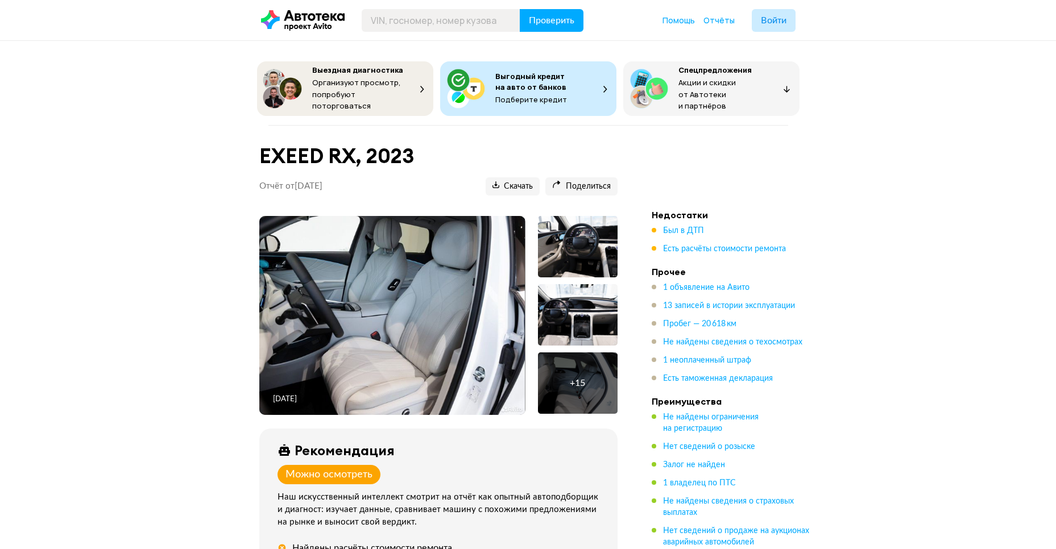
click at [337, 275] on img at bounding box center [391, 315] width 265 height 199
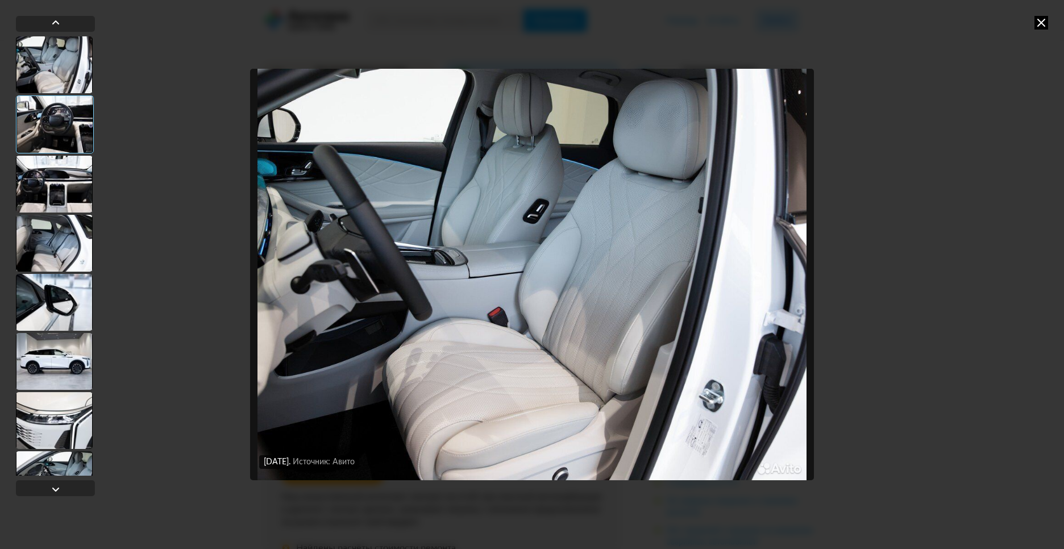
click at [1041, 23] on icon at bounding box center [1042, 23] width 14 height 14
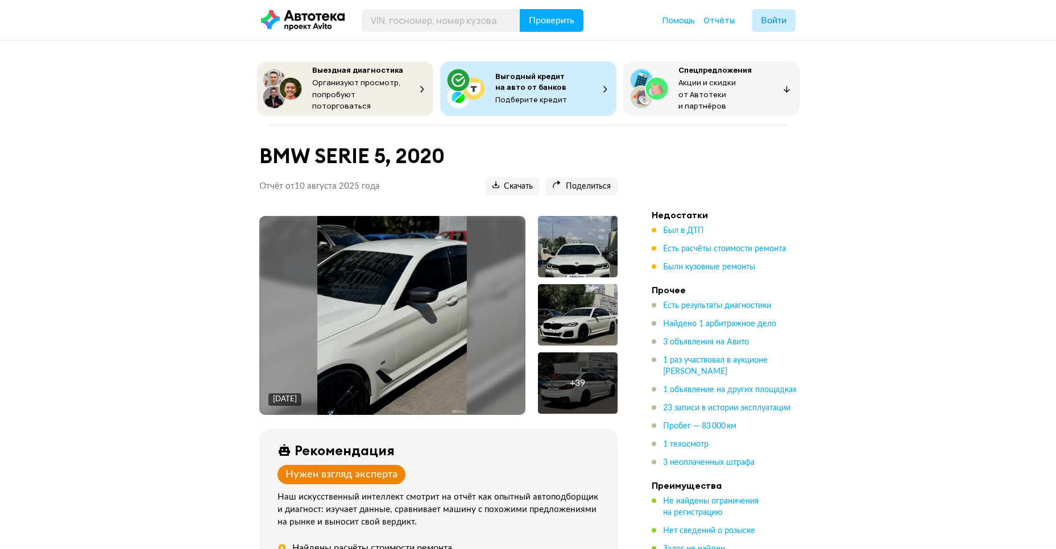
drag, startPoint x: 707, startPoint y: 317, endPoint x: 689, endPoint y: 330, distance: 22.3
click at [707, 320] on span "Найдено 1 арбитражное дело" at bounding box center [719, 324] width 113 height 8
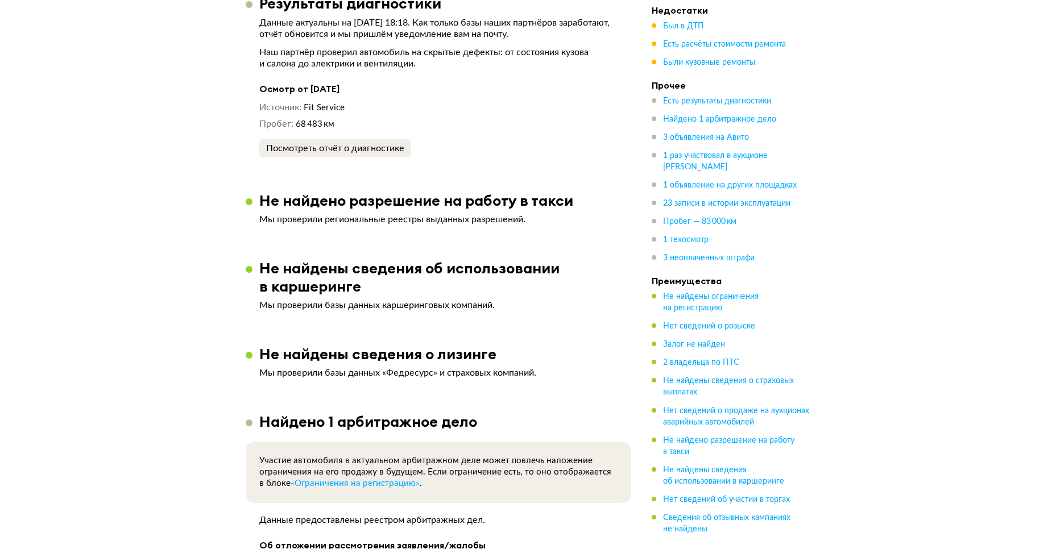
scroll to position [2543, 0]
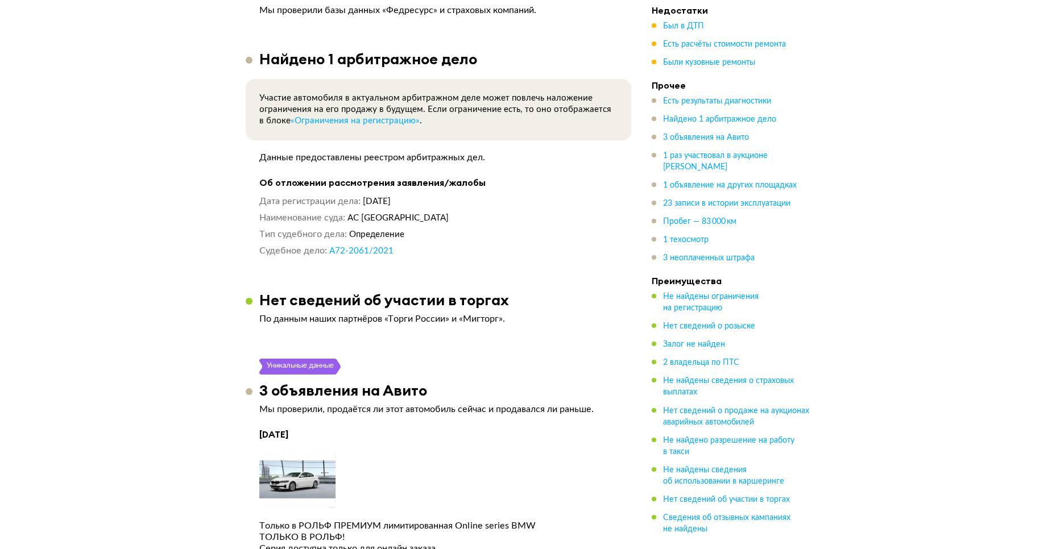
click at [375, 256] on link "А72-2061/2021" at bounding box center [361, 251] width 64 height 11
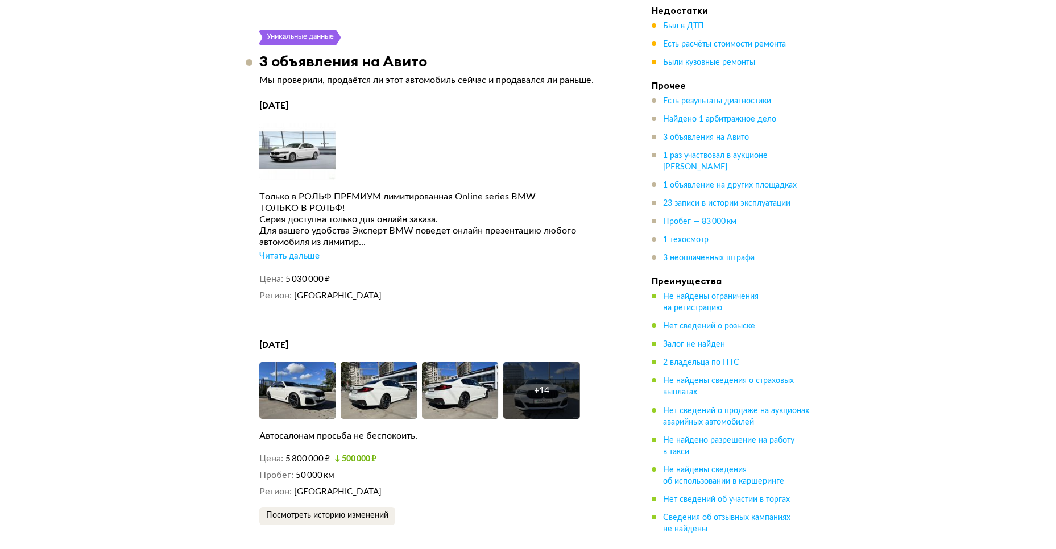
scroll to position [2872, 0]
click at [284, 260] on div "Читать дальше" at bounding box center [289, 256] width 60 height 11
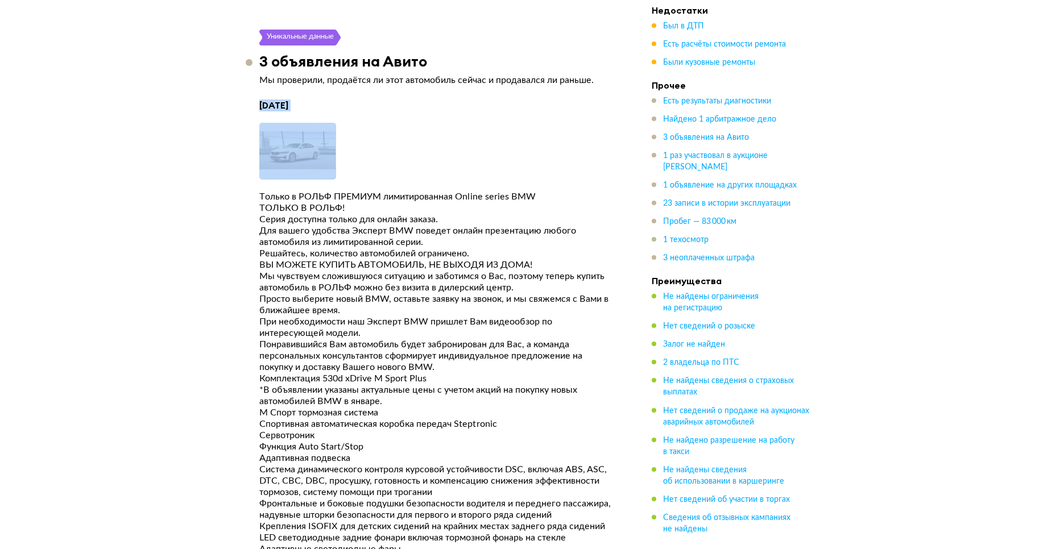
drag, startPoint x: 280, startPoint y: 111, endPoint x: 372, endPoint y: 117, distance: 92.8
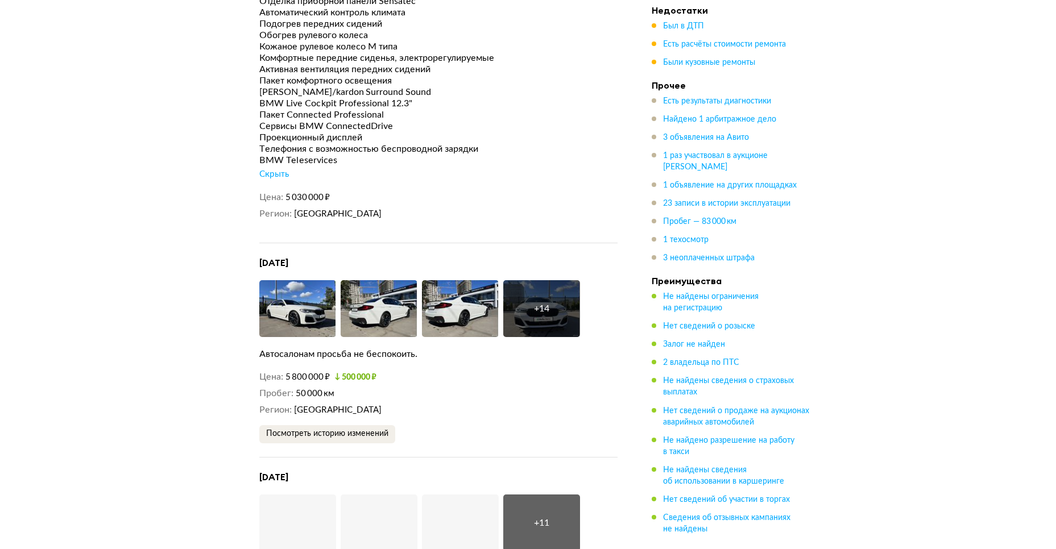
scroll to position [3613, 0]
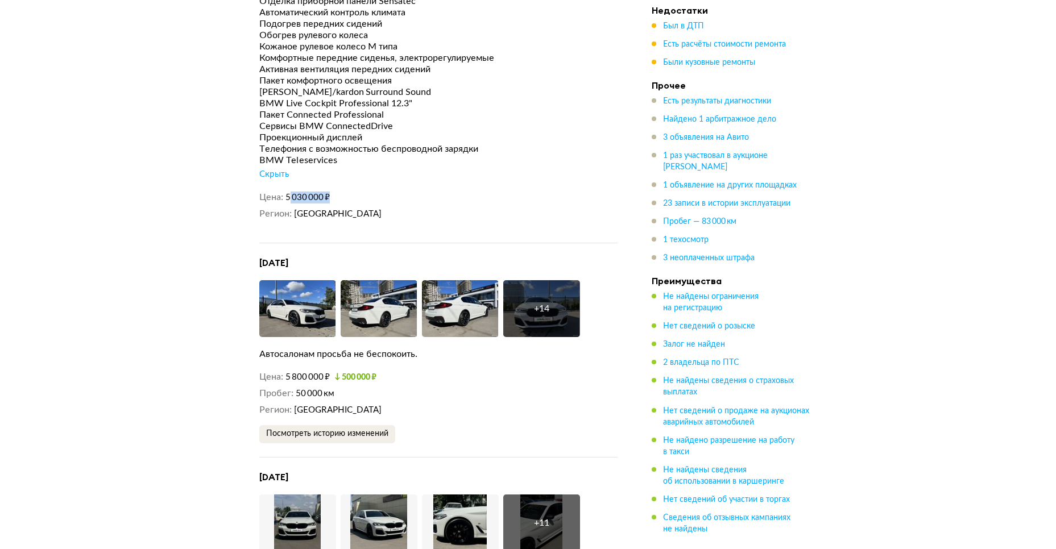
drag, startPoint x: 343, startPoint y: 200, endPoint x: 360, endPoint y: 202, distance: 17.1
click at [360, 202] on dd "5 030 000 ₽" at bounding box center [451, 198] width 332 height 12
drag, startPoint x: 360, startPoint y: 202, endPoint x: 88, endPoint y: 271, distance: 280.8
drag, startPoint x: 308, startPoint y: 107, endPoint x: 365, endPoint y: 104, distance: 57.5
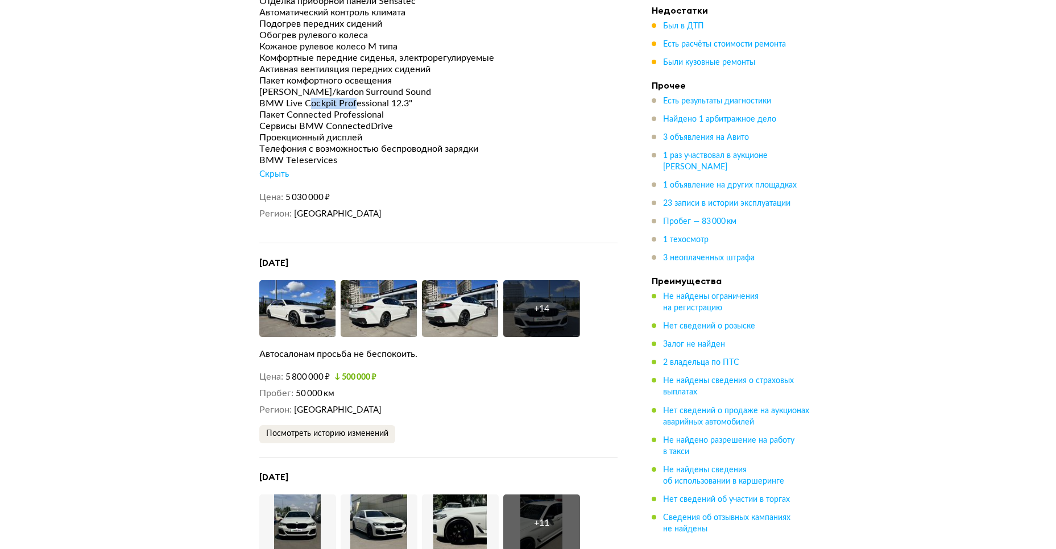
click at [365, 104] on div "BMW Live Cockpit Professional 12.3"" at bounding box center [438, 103] width 358 height 11
drag, startPoint x: 365, startPoint y: 104, endPoint x: 421, endPoint y: 119, distance: 57.1
click at [421, 119] on div "Пакет Connected Professional" at bounding box center [438, 114] width 358 height 11
drag, startPoint x: 343, startPoint y: 106, endPoint x: 255, endPoint y: 108, distance: 87.6
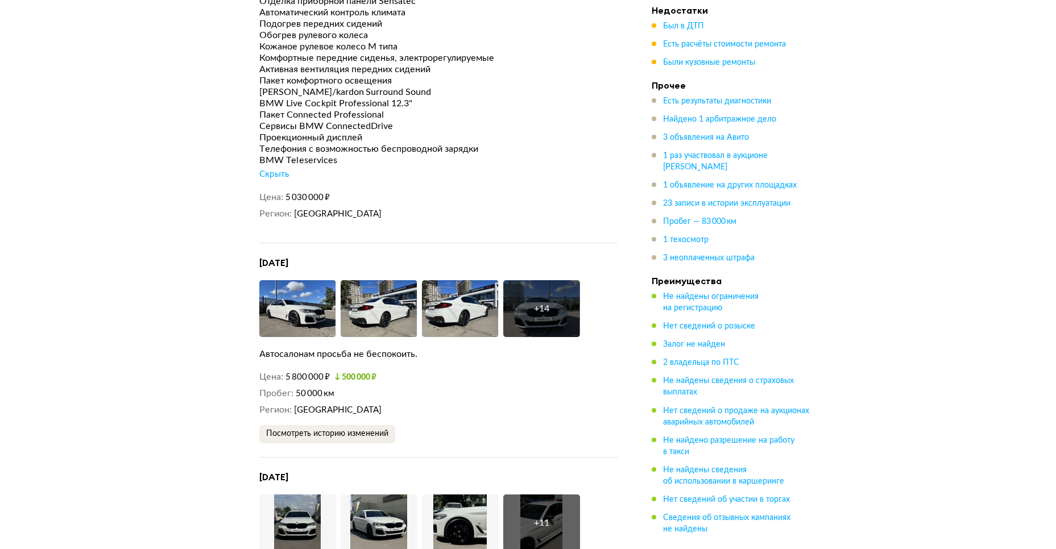
drag, startPoint x: 255, startPoint y: 108, endPoint x: 418, endPoint y: 136, distance: 165.0
click at [418, 136] on div "Проекционный дисплей" at bounding box center [438, 137] width 358 height 11
drag, startPoint x: 402, startPoint y: 111, endPoint x: 265, endPoint y: 109, distance: 136.4
click at [265, 109] on div "BMW Live Cockpit Professional 12.3"" at bounding box center [438, 103] width 358 height 11
drag, startPoint x: 265, startPoint y: 109, endPoint x: 407, endPoint y: 115, distance: 141.7
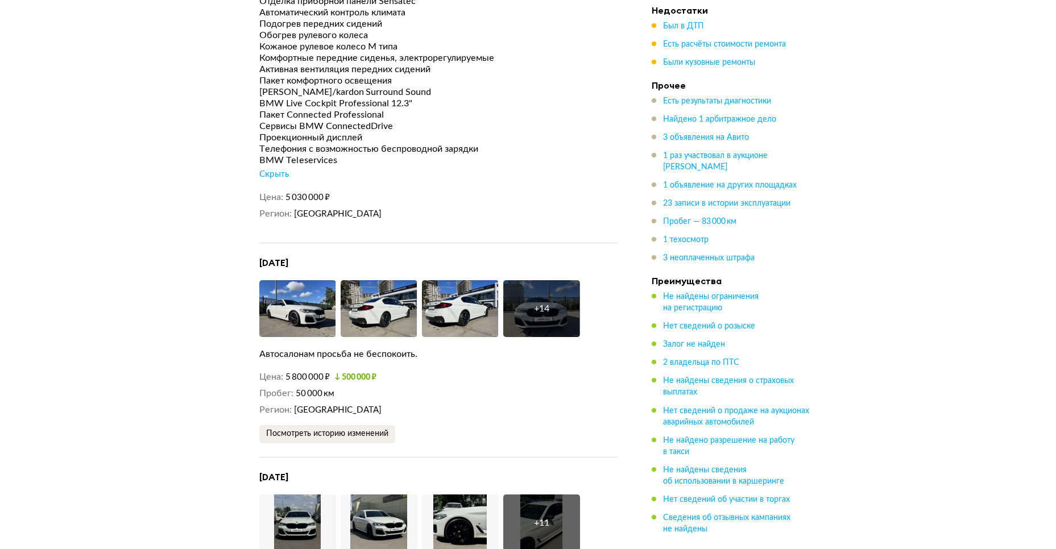
click at [406, 116] on div "Пакет Connected Professional" at bounding box center [438, 114] width 358 height 11
drag, startPoint x: 390, startPoint y: 109, endPoint x: 377, endPoint y: 109, distance: 13.1
click at [377, 109] on div "BMW Live Cockpit Professional 12.3"" at bounding box center [438, 103] width 358 height 11
drag, startPoint x: 394, startPoint y: 107, endPoint x: 410, endPoint y: 107, distance: 15.9
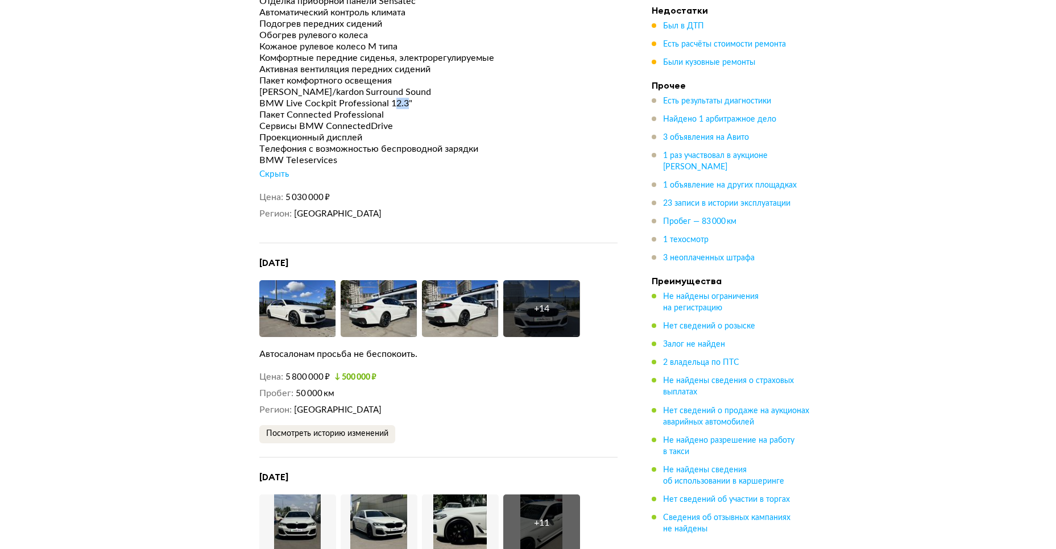
click at [410, 107] on div "BMW Live Cockpit Professional 12.3"" at bounding box center [438, 103] width 358 height 11
drag, startPoint x: 410, startPoint y: 107, endPoint x: 425, endPoint y: 129, distance: 25.9
click at [425, 129] on div "Сервисы BMW ConnectedDrive" at bounding box center [438, 126] width 358 height 11
drag, startPoint x: 261, startPoint y: 105, endPoint x: 408, endPoint y: 109, distance: 146.7
click at [408, 109] on div "BMW Live Cockpit Professional 12.3"" at bounding box center [438, 103] width 358 height 11
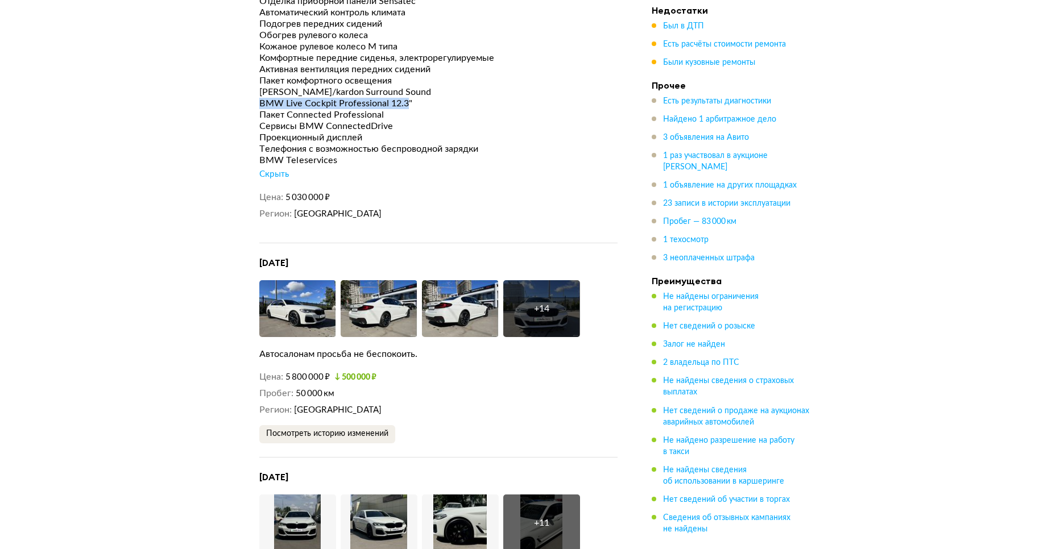
click at [408, 109] on div "BMW Live Cockpit Professional 12.3"" at bounding box center [438, 103] width 358 height 11
drag, startPoint x: 410, startPoint y: 106, endPoint x: 261, endPoint y: 107, distance: 148.9
click at [261, 107] on div "BMW Live Cockpit Professional 12.3"" at bounding box center [438, 103] width 358 height 11
copy div "BMW Live Cockpit Professional 12.3"
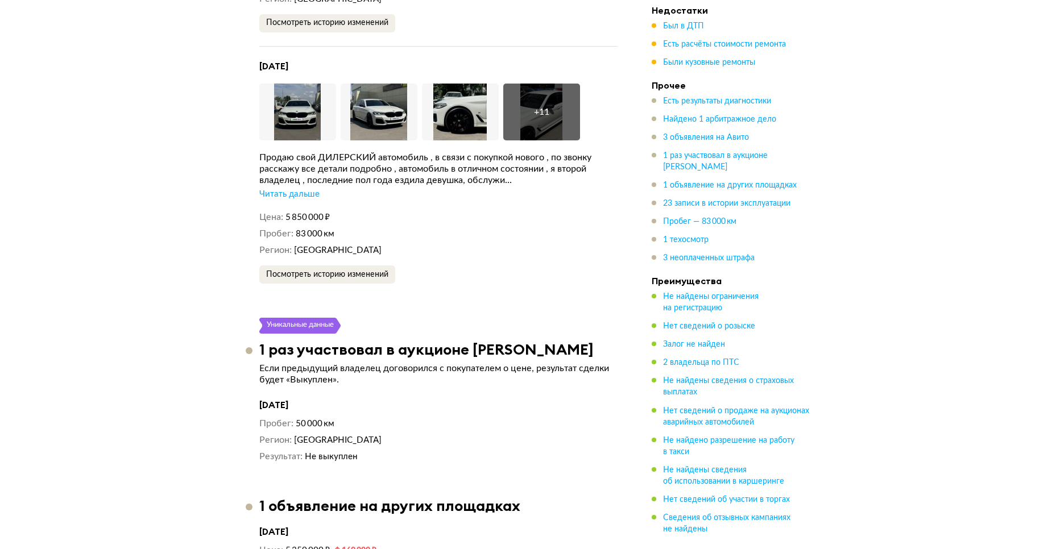
scroll to position [4026, 0]
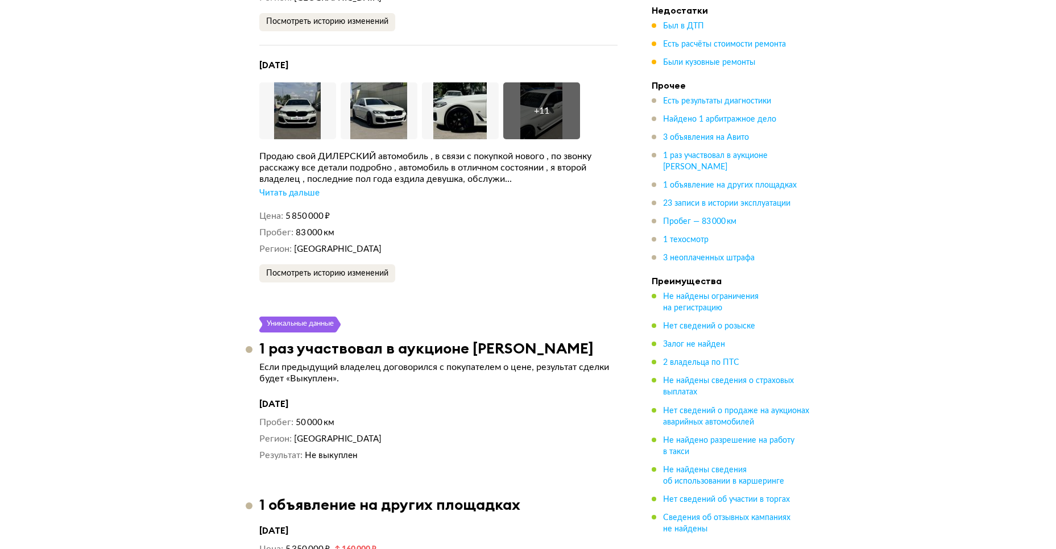
click at [279, 204] on div "20 июля 2025 года Увеличить фото Увеличить фото Увеличить фото + 11 Увеличить ф…" at bounding box center [438, 170] width 358 height 223
click at [280, 199] on div "Читать дальше" at bounding box center [289, 193] width 60 height 11
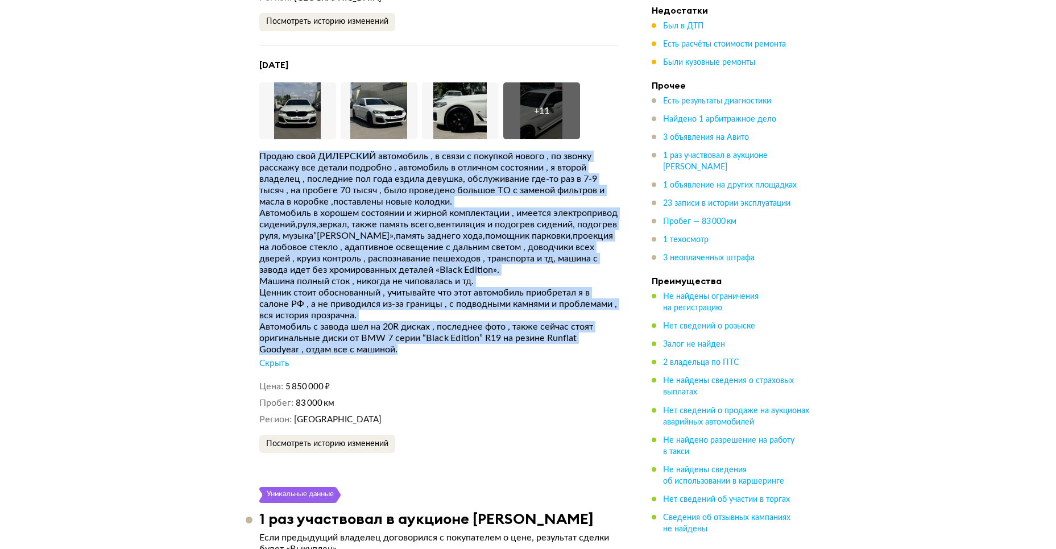
drag, startPoint x: 260, startPoint y: 164, endPoint x: 452, endPoint y: 353, distance: 269.7
click at [452, 353] on div "Продаю свой ДИЛЕРСКИЙ автомобиль , в связи с покупкой нового , по звонку расска…" at bounding box center [438, 260] width 358 height 219
click at [452, 353] on div "Автомобиль с завода шел на 20R дисках , последнее фото , также сейчас стоят ори…" at bounding box center [438, 338] width 358 height 34
drag, startPoint x: 408, startPoint y: 354, endPoint x: 262, endPoint y: 155, distance: 247.3
click at [262, 155] on div "Продаю свой ДИЛЕРСКИЙ автомобиль , в связи с покупкой нового , по звонку расска…" at bounding box center [438, 260] width 358 height 219
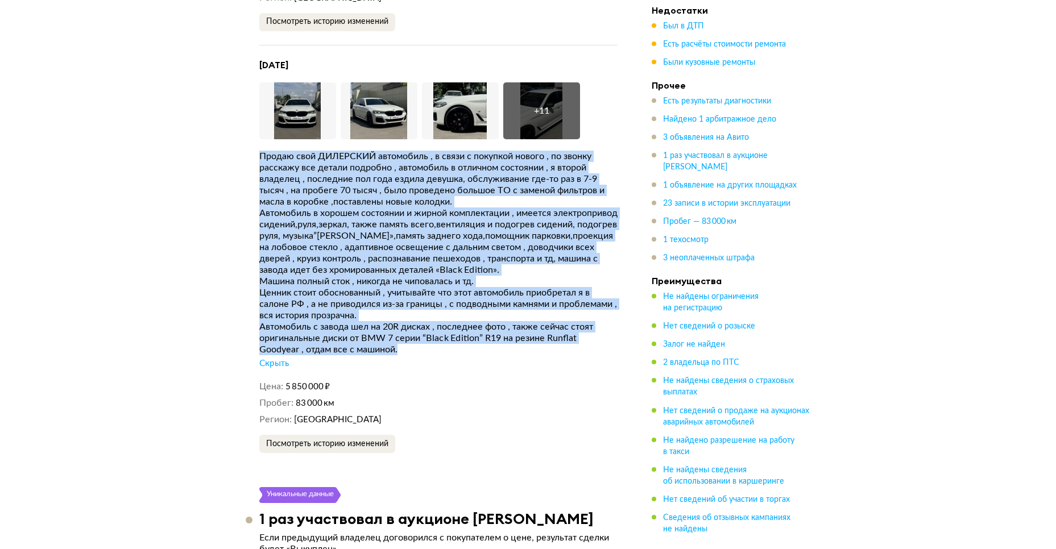
drag, startPoint x: 262, startPoint y: 155, endPoint x: 255, endPoint y: 157, distance: 7.9
drag, startPoint x: 279, startPoint y: 163, endPoint x: 422, endPoint y: 354, distance: 238.7
click at [422, 354] on div "Продаю свой ДИЛЕРСКИЙ автомобиль , в связи с покупкой нового , по звонку расска…" at bounding box center [438, 260] width 358 height 219
click at [422, 354] on div "Автомобиль с завода шел на 20R дисках , последнее фото , также сейчас стоят ори…" at bounding box center [438, 338] width 358 height 34
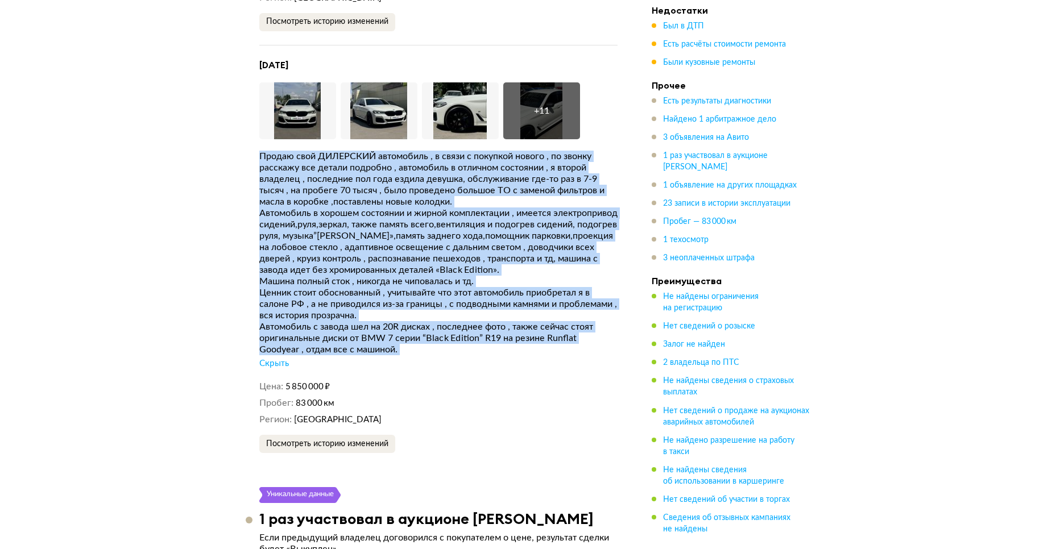
drag, startPoint x: 422, startPoint y: 354, endPoint x: 239, endPoint y: 149, distance: 274.1
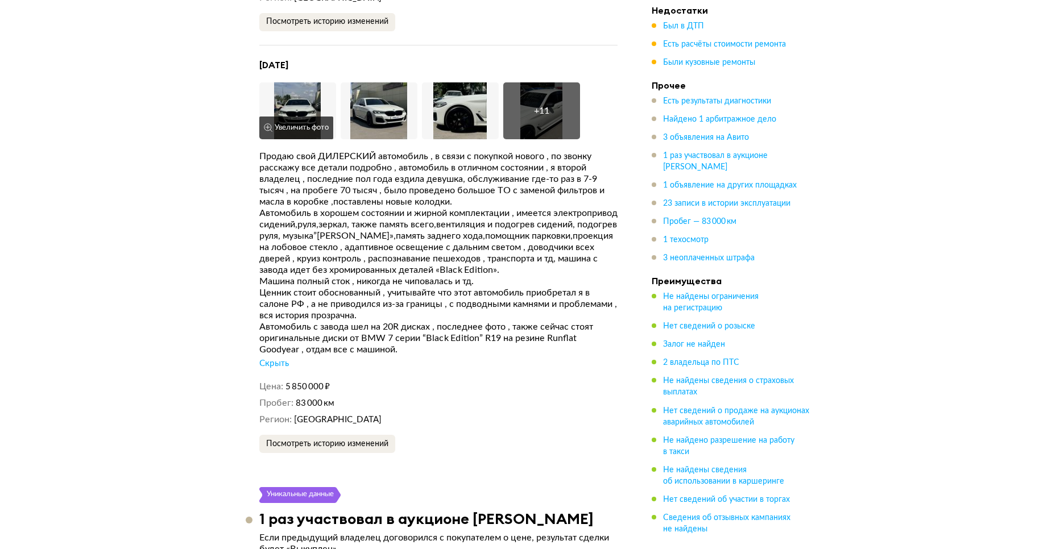
click at [300, 95] on img at bounding box center [297, 110] width 77 height 57
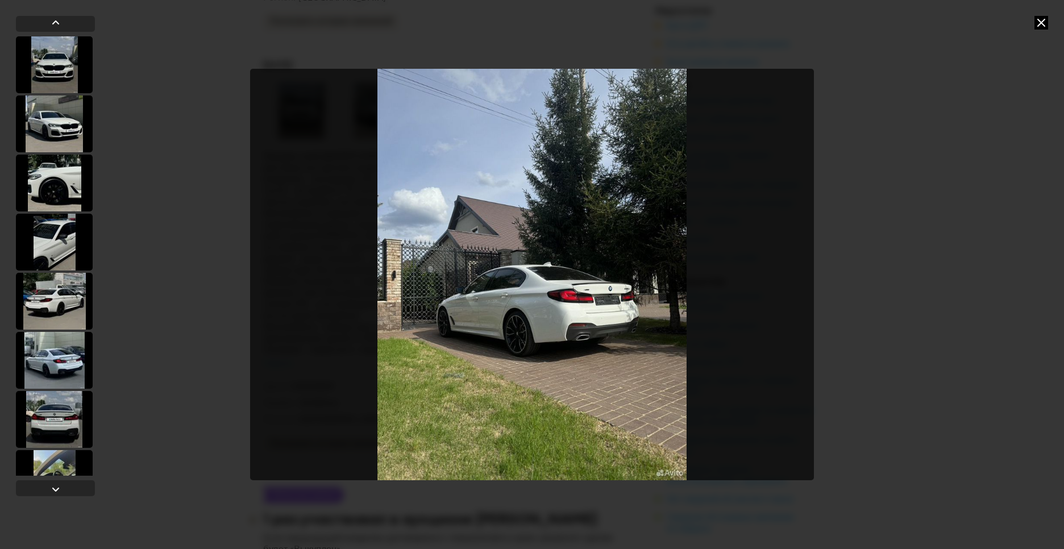
click at [1043, 26] on icon at bounding box center [1042, 23] width 14 height 14
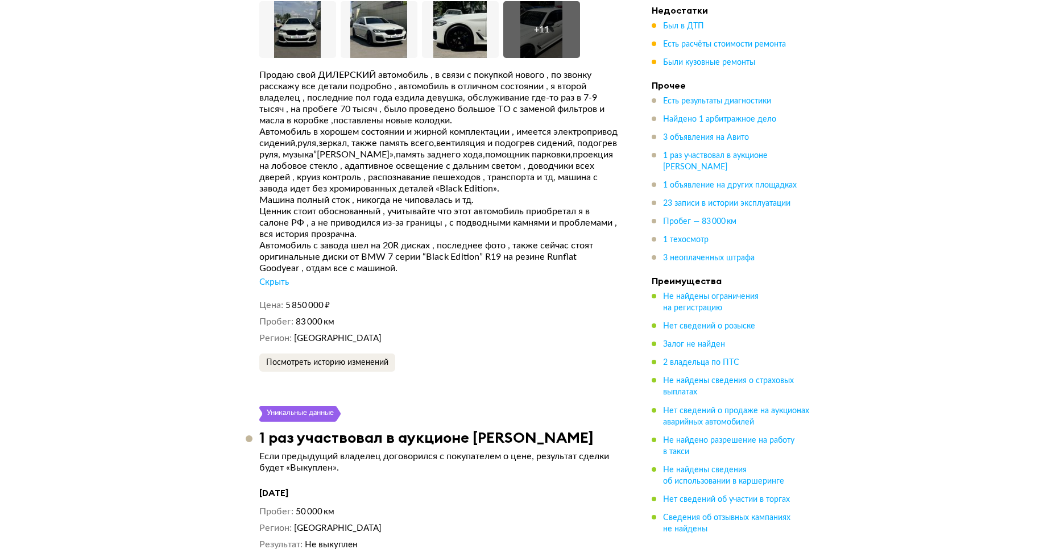
scroll to position [4108, 0]
drag, startPoint x: 363, startPoint y: 311, endPoint x: 284, endPoint y: 309, distance: 79.0
click at [284, 309] on dl "Цена 5 850 000 ₽" at bounding box center [438, 304] width 358 height 12
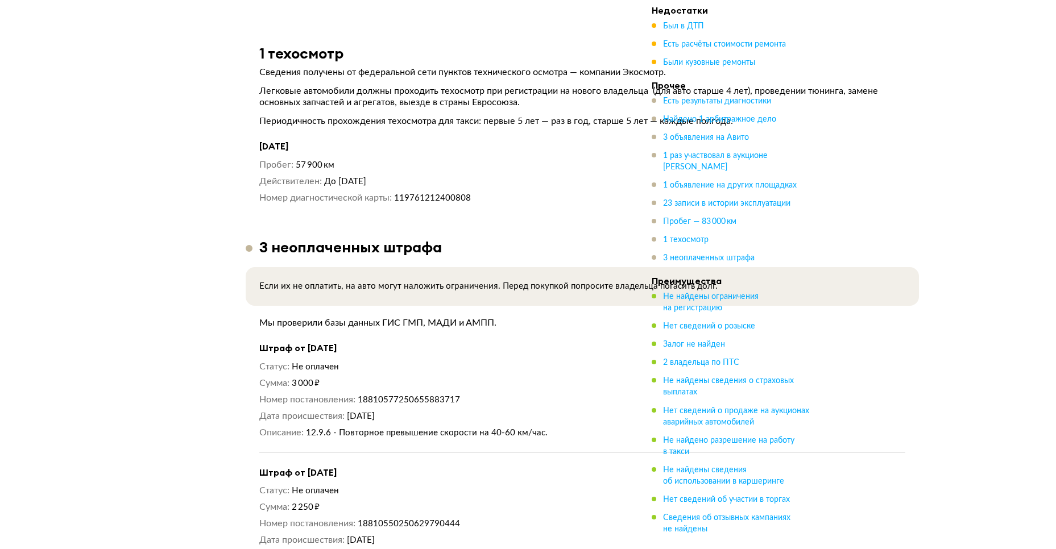
scroll to position [6655, 0]
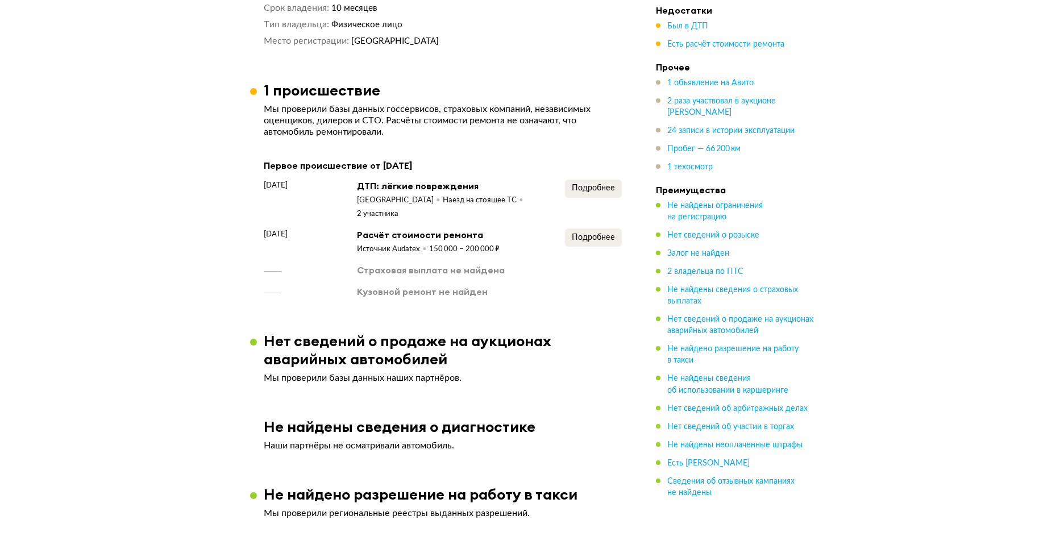
scroll to position [1235, 0]
click at [592, 234] on span "Подробнее" at bounding box center [588, 238] width 43 height 8
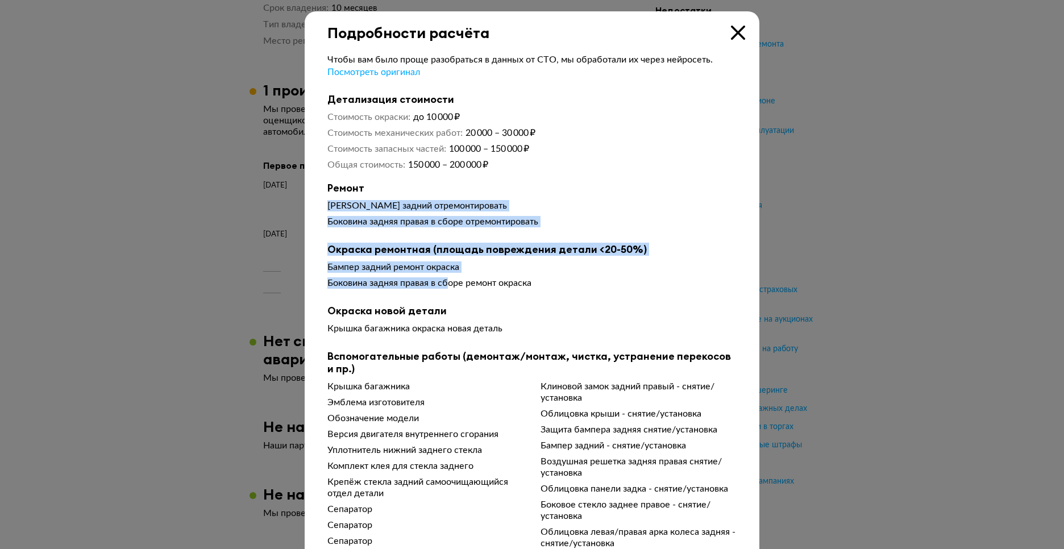
drag, startPoint x: 406, startPoint y: 246, endPoint x: 445, endPoint y: 283, distance: 53.5
click at [445, 283] on div "Чтобы вам было проще разобраться в данных от СТО, мы обработали их через нейрос…" at bounding box center [532, 377] width 455 height 672
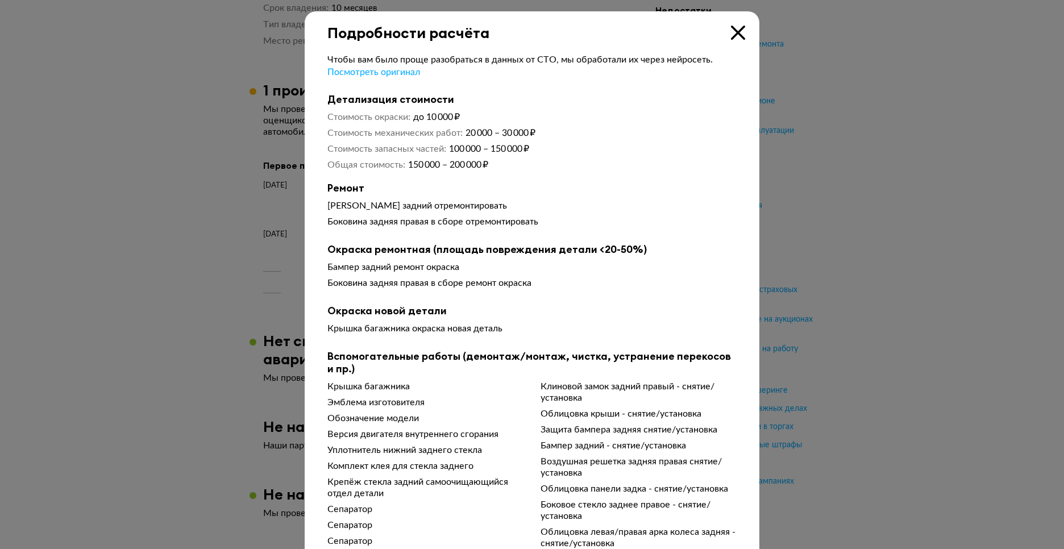
drag, startPoint x: 445, startPoint y: 283, endPoint x: 425, endPoint y: 309, distance: 32.8
click at [425, 309] on b "Окраска новой детали" at bounding box center [531, 311] width 409 height 13
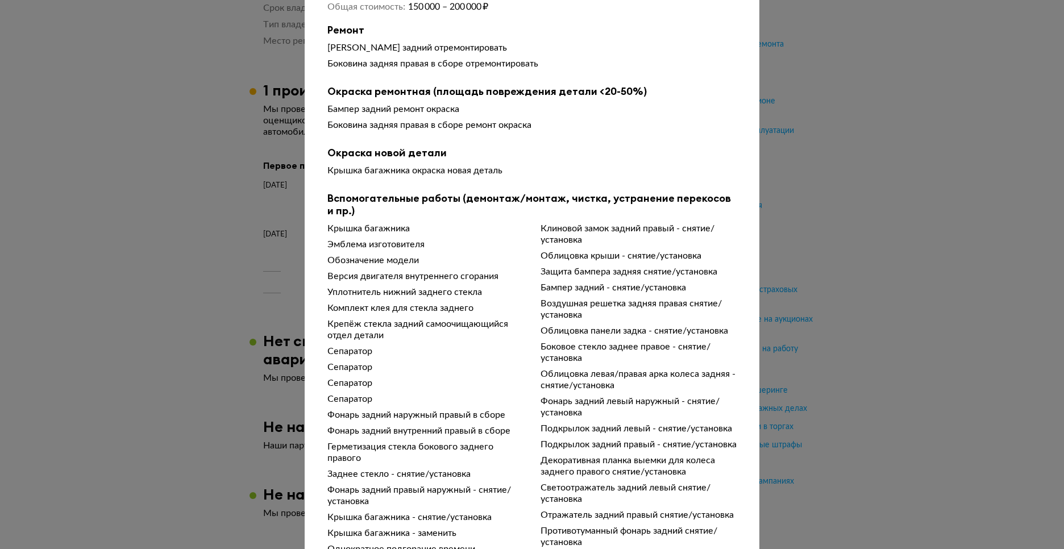
scroll to position [205, 0]
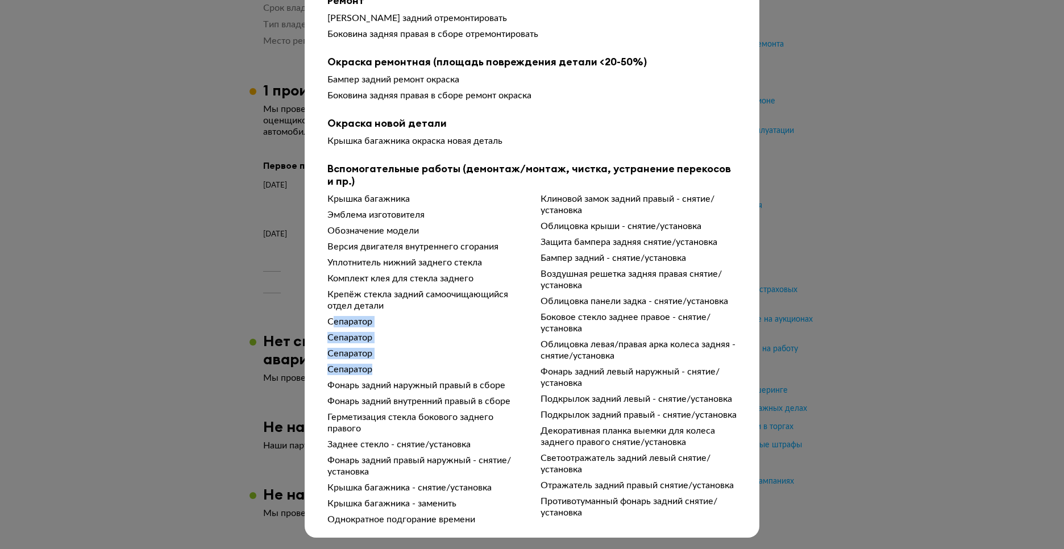
drag, startPoint x: 326, startPoint y: 308, endPoint x: 368, endPoint y: 350, distance: 59.1
click at [368, 350] on div "Крышка багажника Эмблема изготовителя Обозначение модели Версия двигателя внутр…" at bounding box center [531, 359] width 409 height 333
drag, startPoint x: 368, startPoint y: 350, endPoint x: 505, endPoint y: 294, distance: 147.4
click at [505, 294] on div "Крепёж стекла задний самоочищающийся отдел детали" at bounding box center [425, 300] width 196 height 23
drag, startPoint x: 325, startPoint y: 306, endPoint x: 375, endPoint y: 307, distance: 50.0
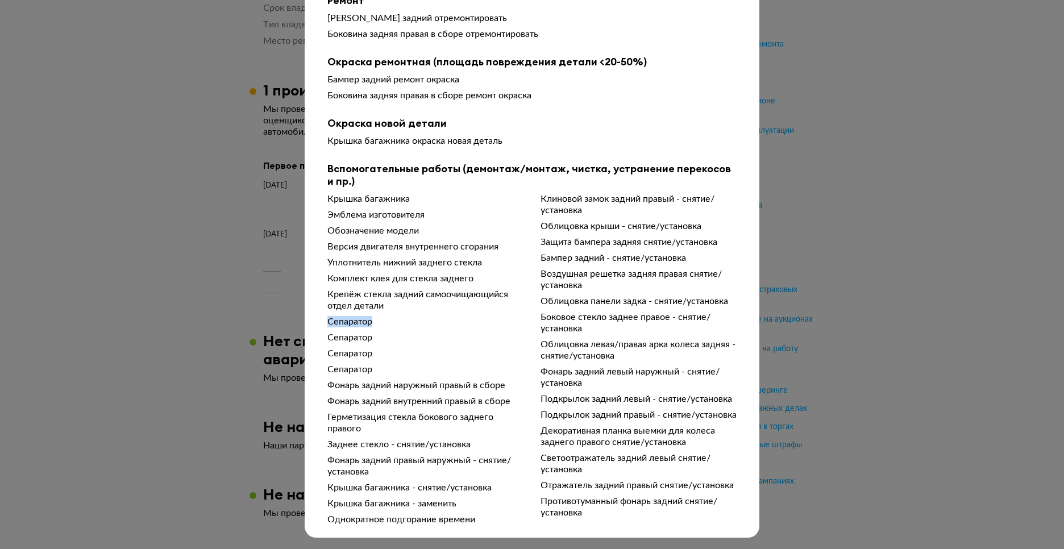
click at [375, 316] on div "Сепаратор" at bounding box center [425, 321] width 196 height 11
copy div "Сепаратор"
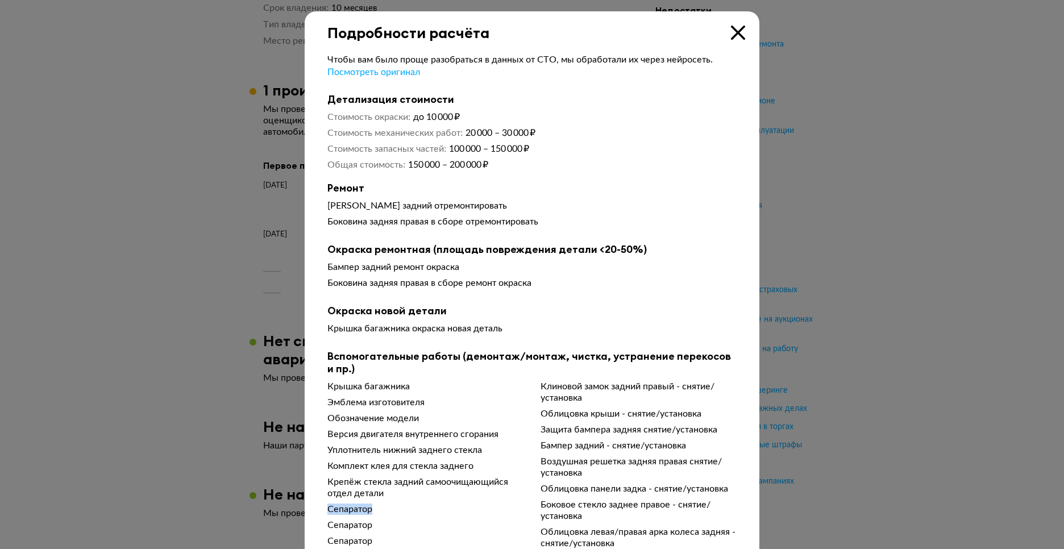
scroll to position [0, 0]
click at [388, 74] on span "Посмотреть оригинал" at bounding box center [373, 72] width 93 height 9
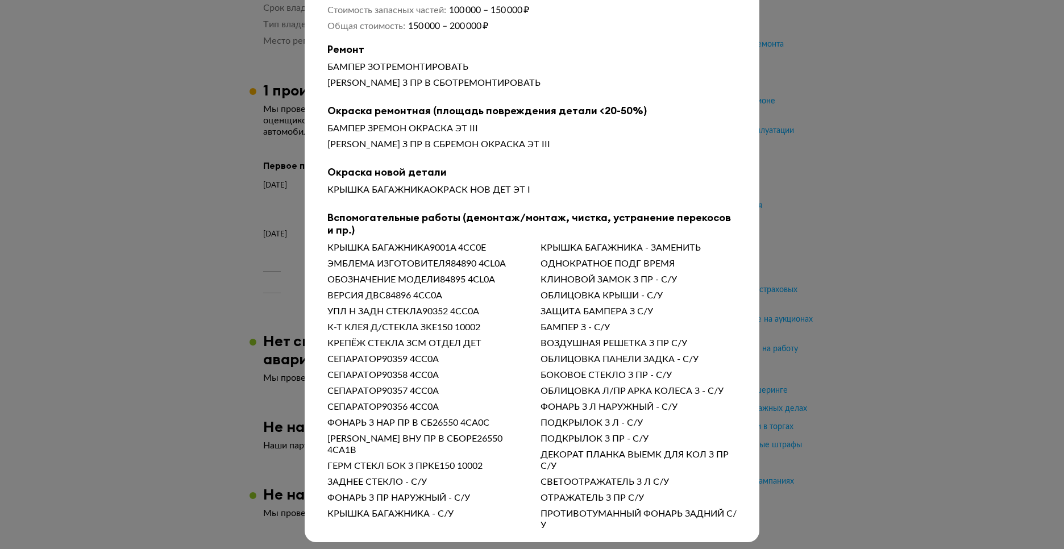
scroll to position [139, 0]
drag, startPoint x: 442, startPoint y: 377, endPoint x: 379, endPoint y: 380, distance: 62.6
click at [379, 380] on div "СЕПАРАТОР90358 4CC0A" at bounding box center [425, 374] width 196 height 11
copy div "90358 4CC0A"
click at [524, 288] on div "КРЫШКА БАГАЖНИКА9001A 4CC0E ЭМБЛЕМА ИЗГОТОВИТЕЛЯ84890 4CL0A ОБОЗНАЧЕНИЕ МОДЕЛИ8…" at bounding box center [531, 386] width 409 height 289
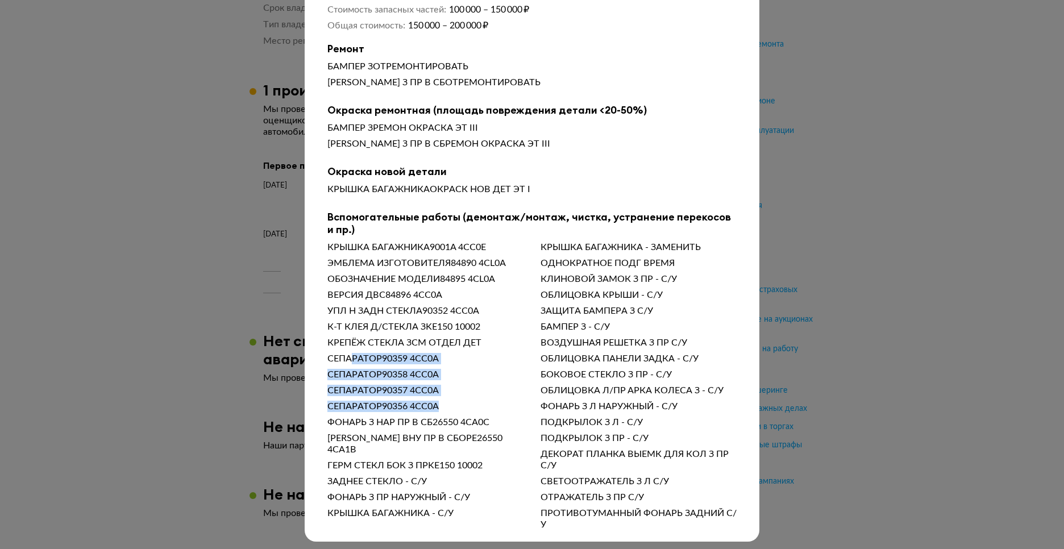
drag, startPoint x: 350, startPoint y: 354, endPoint x: 434, endPoint y: 414, distance: 103.9
click at [434, 414] on div "КРЫШКА БАГАЖНИКА9001A 4CC0E ЭМБЛЕМА ИЗГОТОВИТЕЛЯ84890 4CL0A ОБОЗНАЧЕНИЕ МОДЕЛИ8…" at bounding box center [531, 386] width 409 height 289
drag, startPoint x: 434, startPoint y: 414, endPoint x: 473, endPoint y: 361, distance: 65.9
click at [473, 361] on div "СЕПАРАТОР90359 4CC0A" at bounding box center [425, 358] width 196 height 11
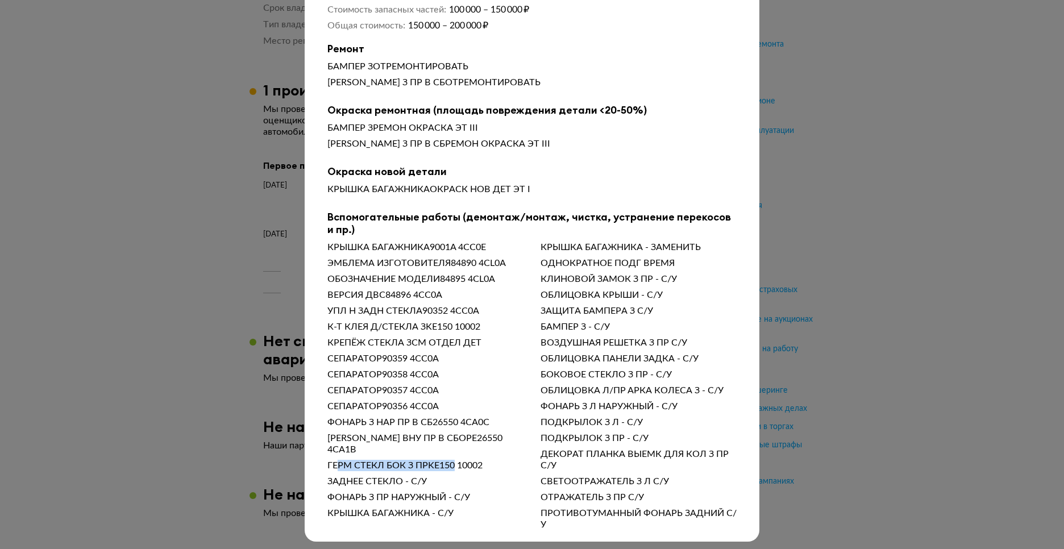
drag, startPoint x: 334, startPoint y: 455, endPoint x: 451, endPoint y: 457, distance: 117.7
click at [451, 460] on div "ГЕРМ СТЕКЛ БОК З ПРKE150 10002" at bounding box center [425, 465] width 196 height 11
drag, startPoint x: 451, startPoint y: 457, endPoint x: 379, endPoint y: 466, distance: 73.3
click at [379, 466] on div "КРЫШКА БАГАЖНИКА9001A 4CC0E ЭМБЛЕМА ИЗГОТОВИТЕЛЯ84890 4CL0A ОБОЗНАЧЕНИЕ МОДЕЛИ8…" at bounding box center [531, 386] width 409 height 289
drag, startPoint x: 338, startPoint y: 487, endPoint x: 469, endPoint y: 487, distance: 130.7
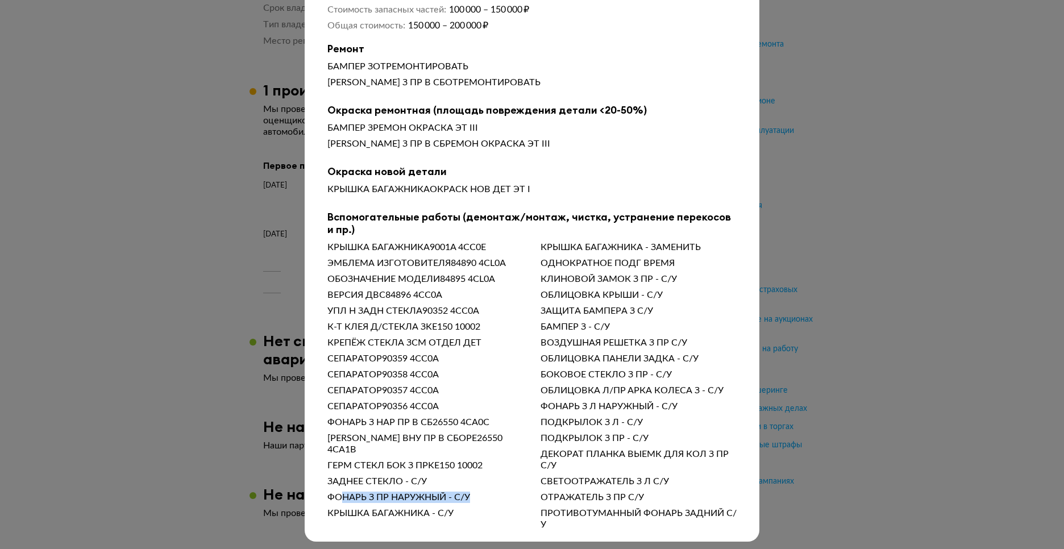
click at [469, 492] on div "ФОНАРЬ З ПР НАРУЖНЫЙ - С/У" at bounding box center [425, 497] width 196 height 11
drag, startPoint x: 469, startPoint y: 487, endPoint x: 603, endPoint y: 422, distance: 148.5
click at [603, 433] on div "ПОДКРЫЛОК З ПР - С/У" at bounding box center [639, 438] width 196 height 11
drag, startPoint x: 543, startPoint y: 282, endPoint x: 634, endPoint y: 283, distance: 90.4
click at [634, 289] on div "ОБЛИЦОВКА КРЫШИ - С/У" at bounding box center [639, 294] width 196 height 11
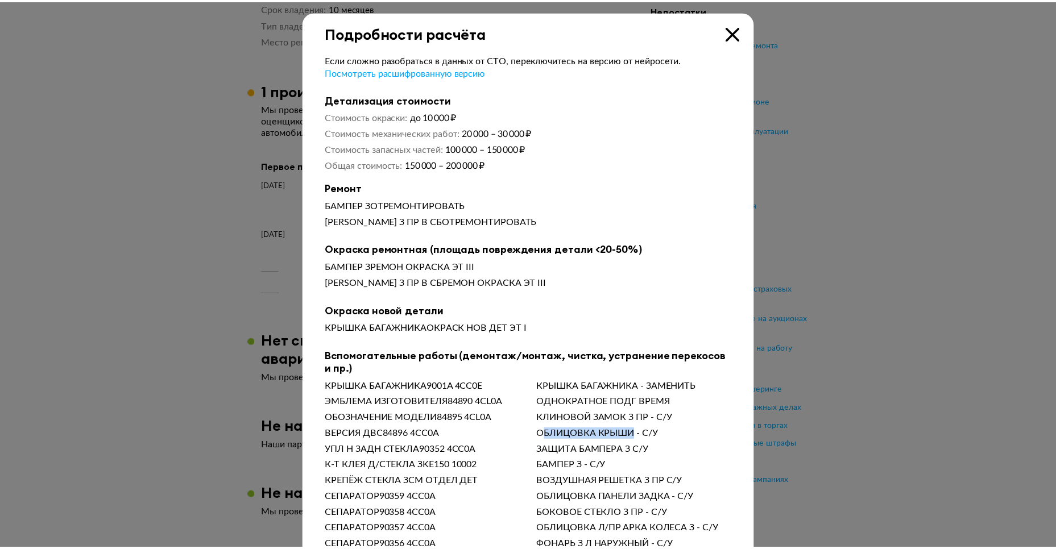
scroll to position [0, 0]
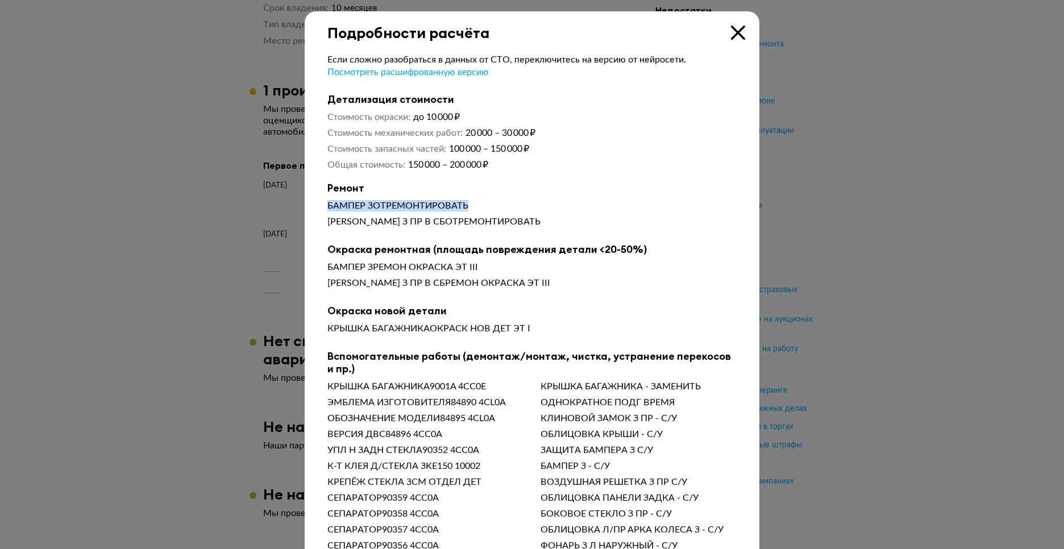
drag, startPoint x: 352, startPoint y: 209, endPoint x: 471, endPoint y: 214, distance: 118.9
click at [471, 214] on div "Если сложно разобраться в данных от СТО, переключитесь на версию от нейросети. …" at bounding box center [532, 355] width 455 height 628
drag, startPoint x: 343, startPoint y: 275, endPoint x: 439, endPoint y: 286, distance: 96.8
click at [439, 286] on div "БАМПЕР ЗРЕМОН ОКРАСКА ЭТ III БОКОВИНА З ПР В СБРЕМОН ОКРАСКА ЭТ III" at bounding box center [531, 277] width 409 height 32
drag, startPoint x: 439, startPoint y: 286, endPoint x: 462, endPoint y: 295, distance: 24.3
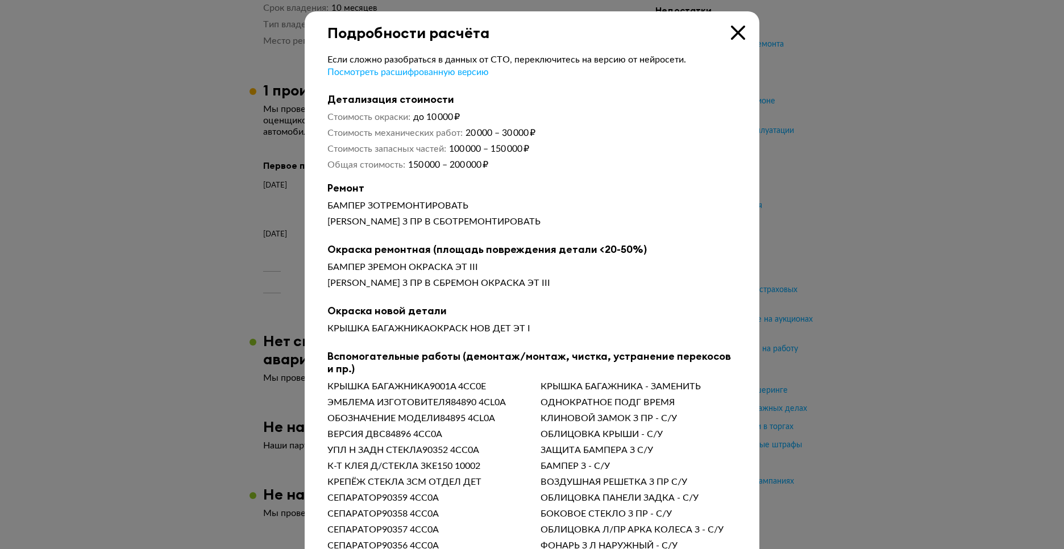
click at [462, 293] on div "БАМПЕР ЗРЕМОН ОКРАСКА ЭТ III БОКОВИНА З ПР В СБРЕМОН ОКРАСКА ЭТ III" at bounding box center [531, 277] width 409 height 32
drag, startPoint x: 529, startPoint y: 284, endPoint x: 377, endPoint y: 285, distance: 151.2
click at [377, 285] on div "БАМПЕР ЗРЕМОН ОКРАСКА ЭТ III БОКОВИНА З ПР В СБРЕМОН ОКРАСКА ЭТ III" at bounding box center [531, 277] width 409 height 32
click at [378, 282] on div "БОКОВИНА З ПР В СБРЕМОН ОКРАСКА ЭТ III" at bounding box center [531, 282] width 409 height 11
drag, startPoint x: 383, startPoint y: 281, endPoint x: 375, endPoint y: 282, distance: 8.6
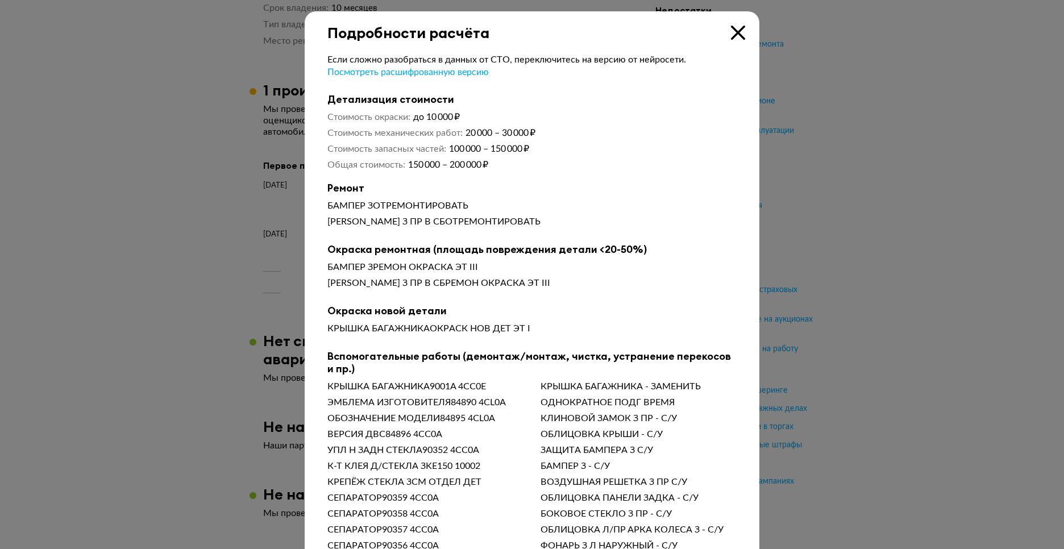
click at [375, 282] on div "БОКОВИНА З ПР В СБРЕМОН ОКРАСКА ЭТ III" at bounding box center [531, 282] width 409 height 11
drag, startPoint x: 375, startPoint y: 282, endPoint x: 537, endPoint y: 281, distance: 162.0
click at [537, 281] on div "БОКОВИНА З ПР В СБРЕМОН ОКРАСКА ЭТ III" at bounding box center [531, 282] width 409 height 11
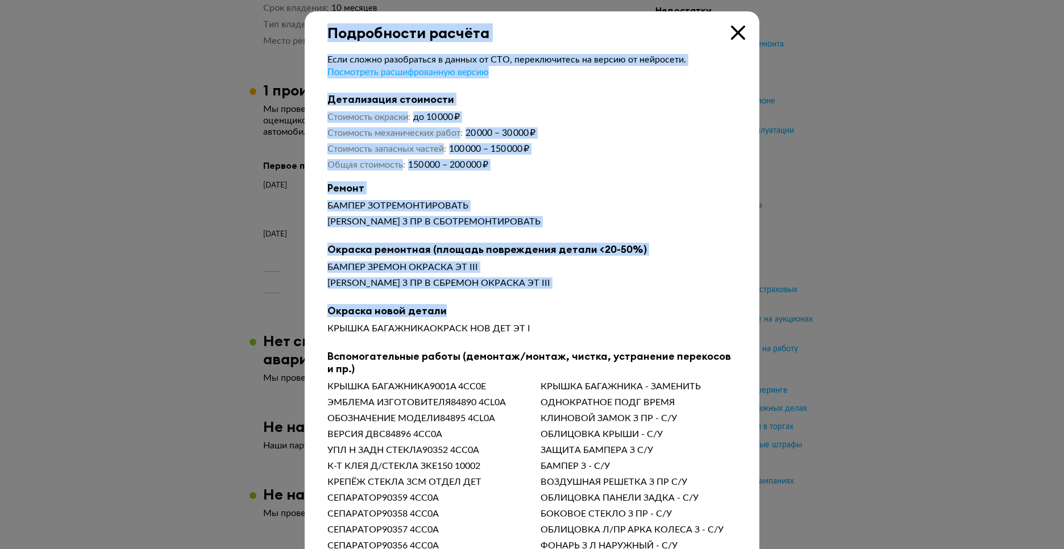
drag, startPoint x: 537, startPoint y: 281, endPoint x: 297, endPoint y: 330, distance: 244.1
click at [297, 330] on div "Подробности расчёта Если сложно разобраться в данных от СТО, переключитесь на в…" at bounding box center [532, 274] width 1064 height 549
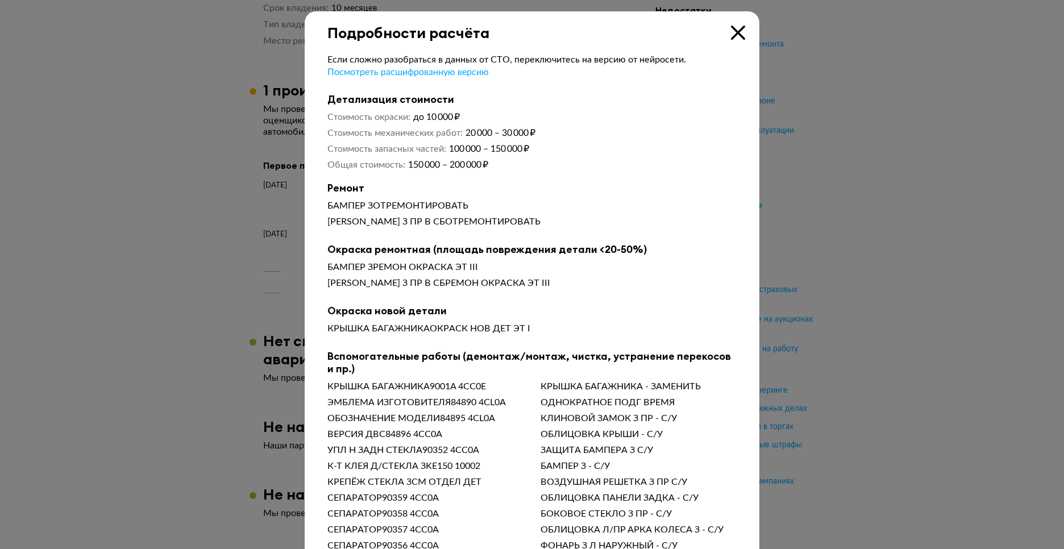
drag, startPoint x: 297, startPoint y: 330, endPoint x: 600, endPoint y: 327, distance: 303.0
click at [600, 327] on div "КРЫШКА БАГАЖНИКАОКРАСК НОВ ДЕТ ЭТ I" at bounding box center [531, 328] width 409 height 11
click at [743, 32] on div "Подробности расчёта" at bounding box center [532, 26] width 455 height 30
click at [736, 28] on icon at bounding box center [738, 33] width 14 height 14
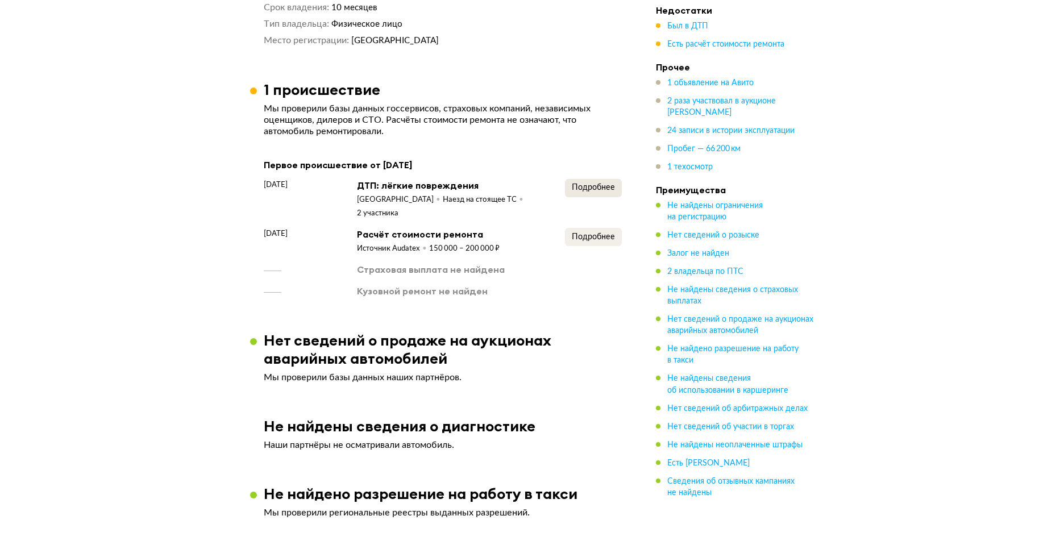
scroll to position [1235, 0]
click at [605, 184] on span "Подробнее" at bounding box center [588, 188] width 43 height 8
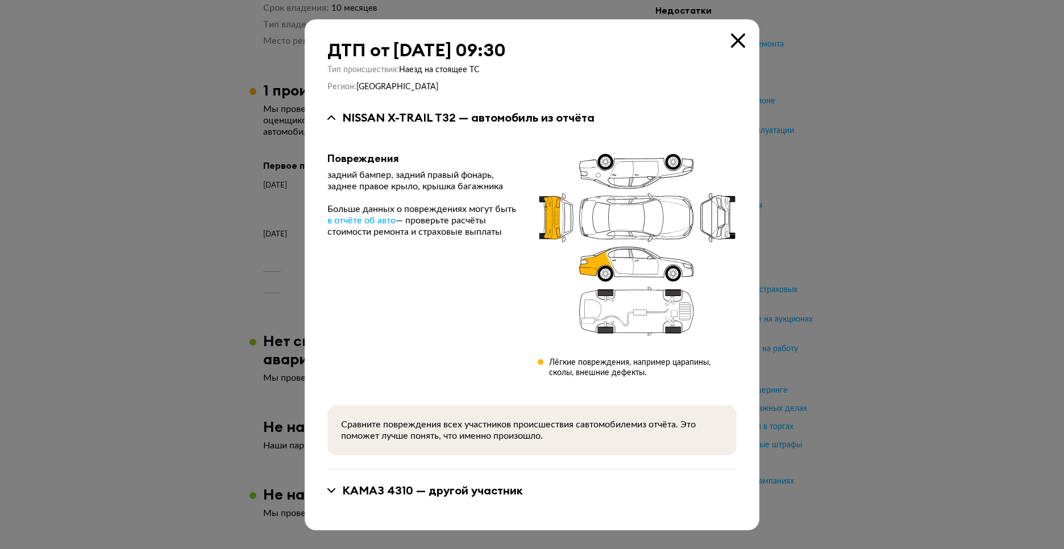
click at [401, 483] on div "КАМАЗ 4310 — другой участник" at bounding box center [531, 491] width 409 height 42
click at [401, 487] on div "КАМАЗ 4310 — другой участник" at bounding box center [432, 490] width 181 height 15
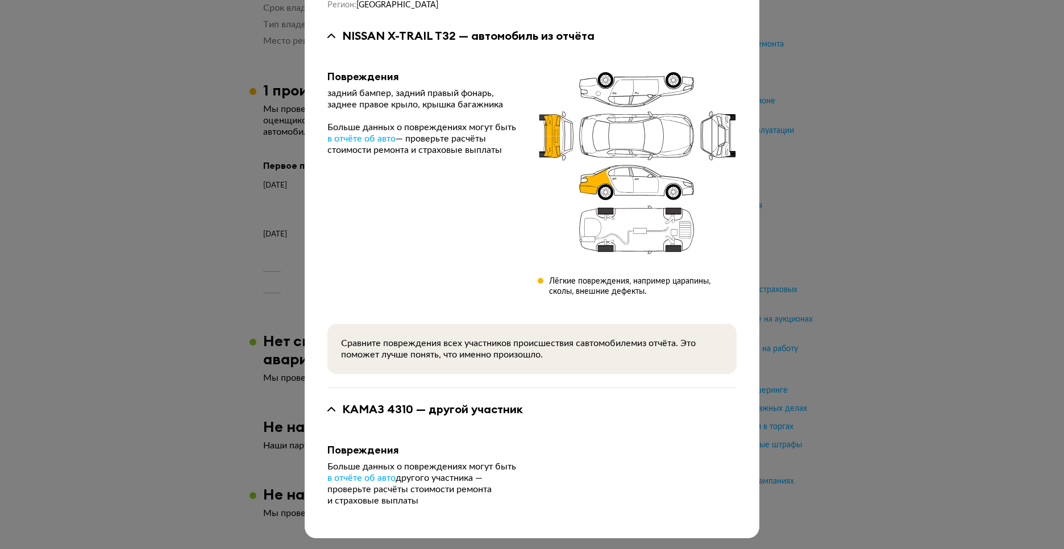
scroll to position [74, 0]
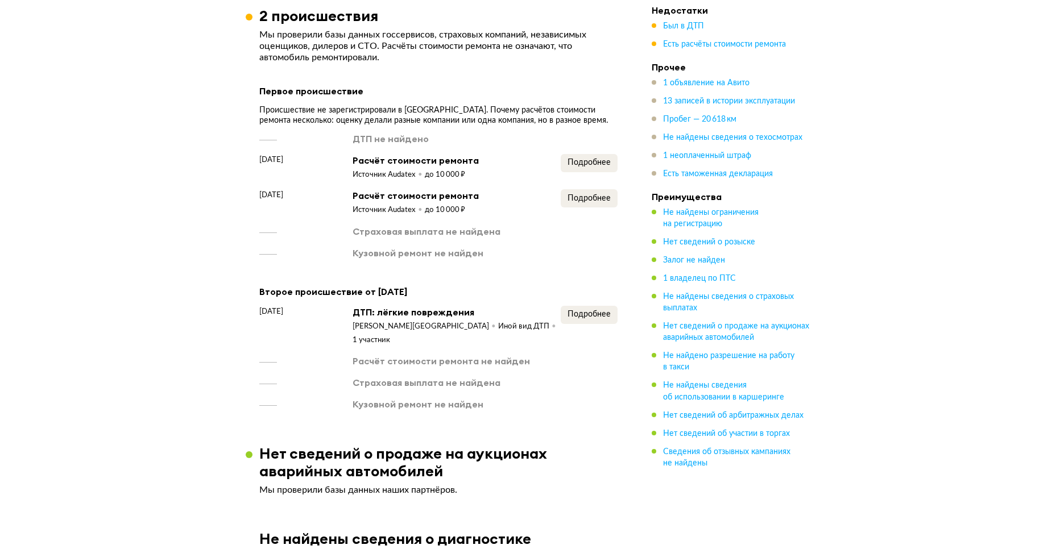
scroll to position [1153, 0]
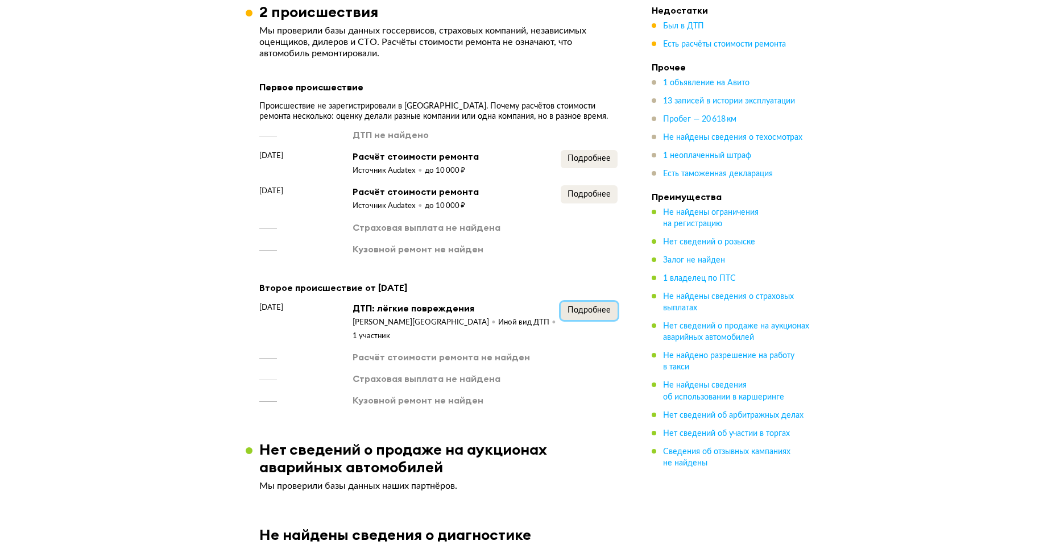
click at [587, 311] on span "Подробнее" at bounding box center [588, 310] width 43 height 8
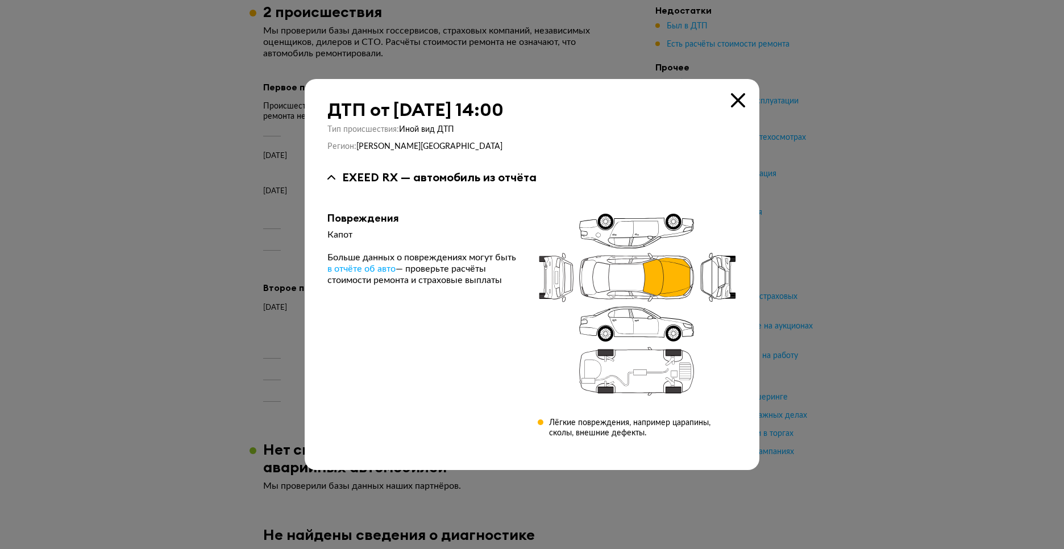
click at [209, 244] on div at bounding box center [532, 274] width 1064 height 549
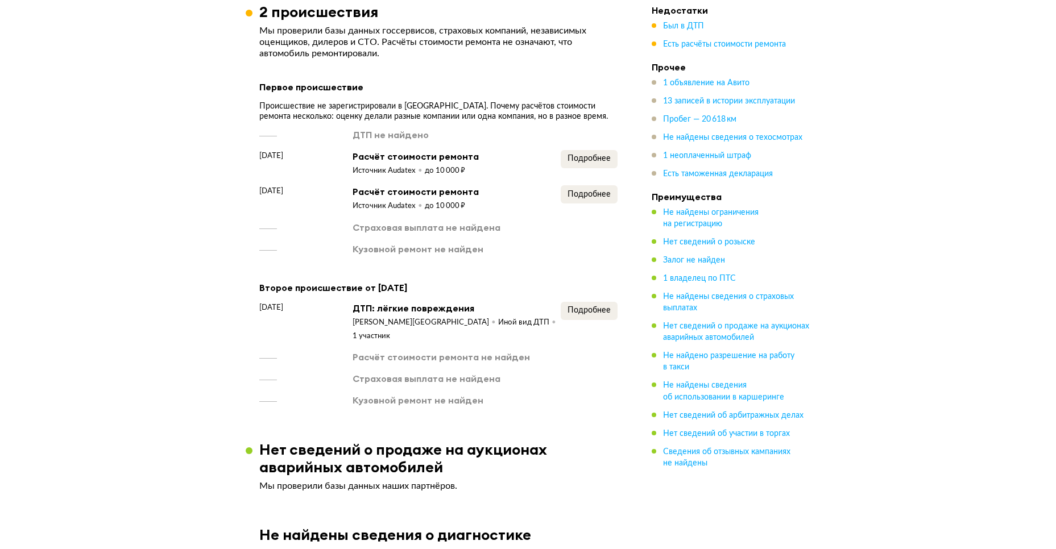
click at [557, 193] on div "22 апреля 2025 года Расчёт стоимости ремонта Источник Audatex до 10 000 ₽ Подро…" at bounding box center [438, 198] width 358 height 26
click at [565, 188] on button "Подробнее" at bounding box center [588, 194] width 57 height 18
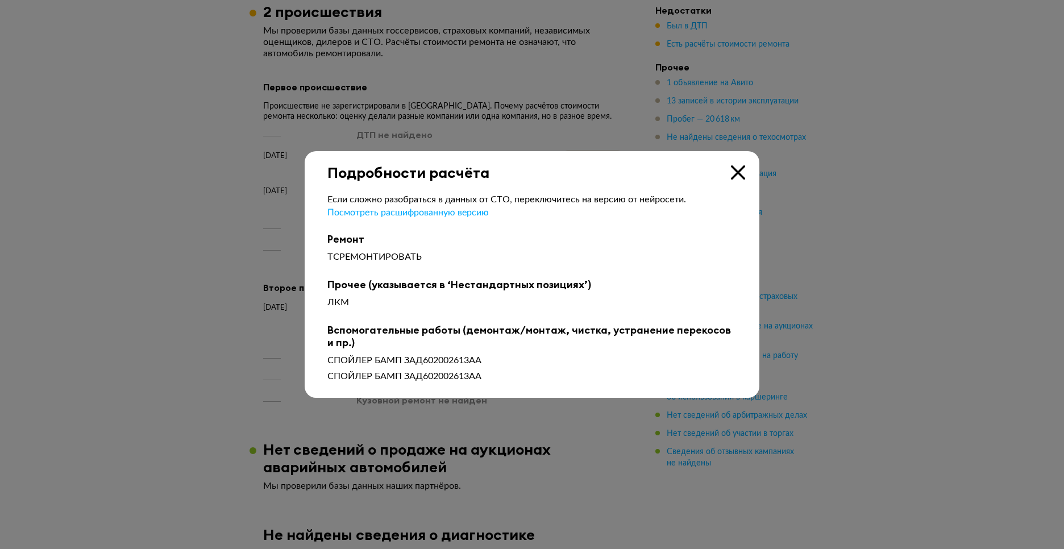
click at [227, 213] on div at bounding box center [532, 274] width 1064 height 549
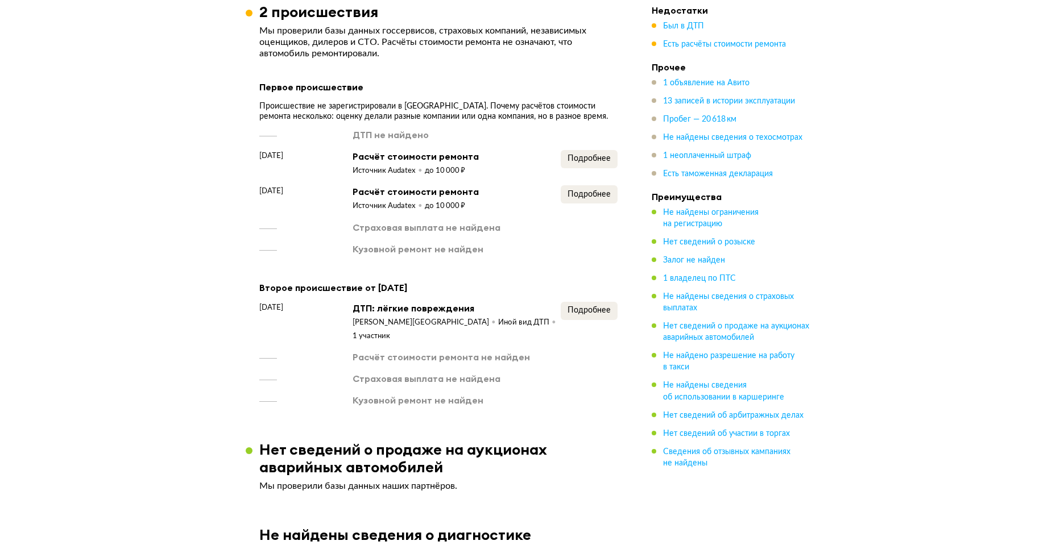
click at [578, 164] on div "Подробнее" at bounding box center [588, 163] width 57 height 26
click at [572, 159] on span "Подробнее" at bounding box center [588, 159] width 43 height 8
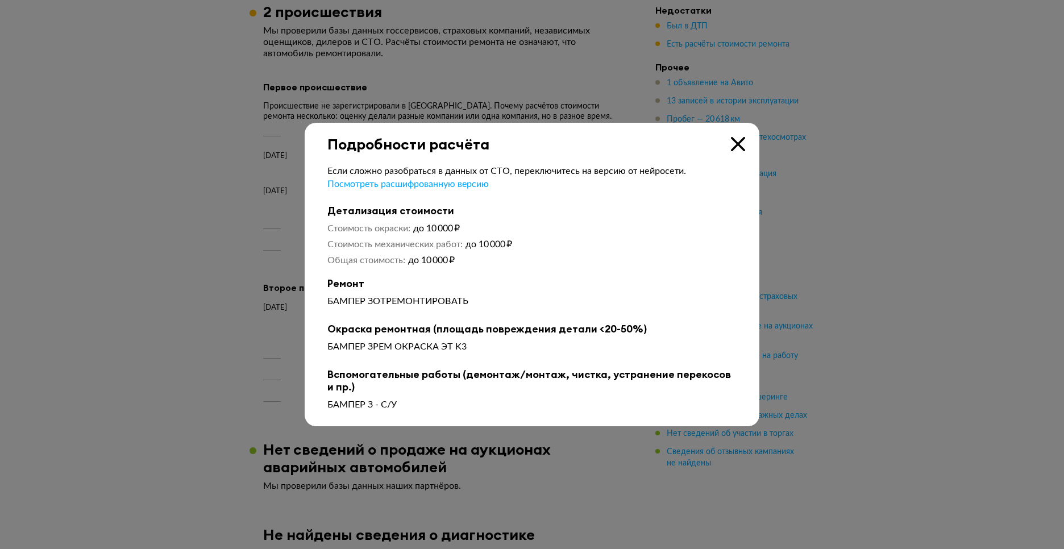
click at [243, 228] on div at bounding box center [532, 274] width 1064 height 549
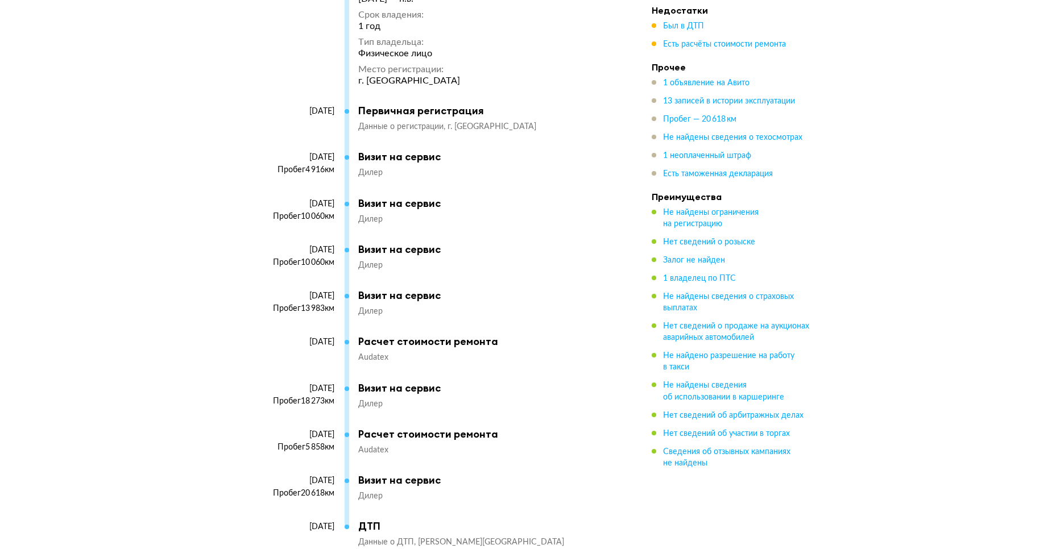
scroll to position [2800, 0]
drag, startPoint x: 296, startPoint y: 425, endPoint x: 327, endPoint y: 425, distance: 31.8
click at [327, 442] on div "Пробег 5 858 км" at bounding box center [296, 447] width 75 height 10
drag, startPoint x: 327, startPoint y: 425, endPoint x: 260, endPoint y: 420, distance: 67.8
click at [260, 442] on div "Пробег 5 858 км" at bounding box center [296, 447] width 75 height 10
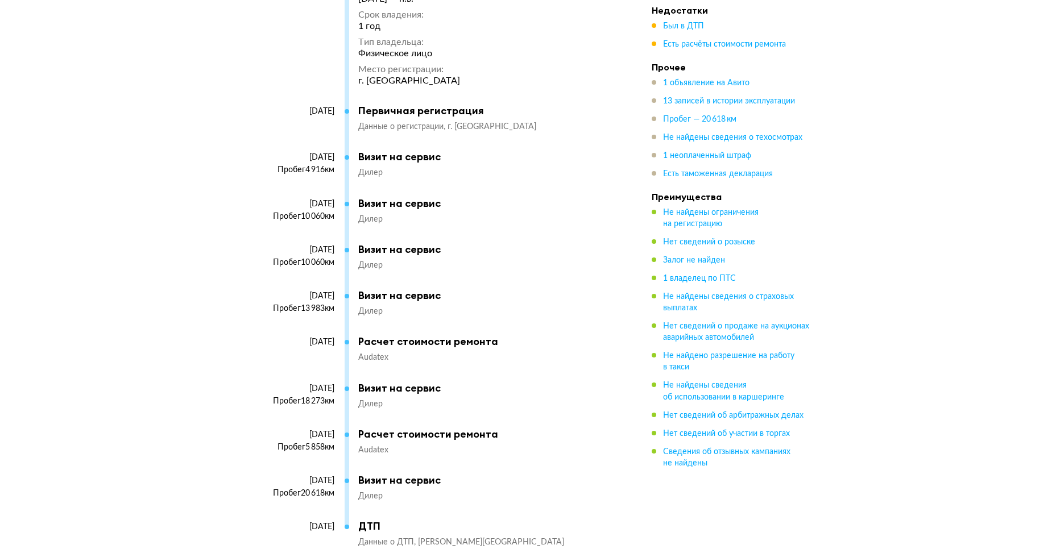
drag, startPoint x: 268, startPoint y: 421, endPoint x: 363, endPoint y: 434, distance: 95.2
click at [363, 434] on div "22 апреля 2025 Пробег 5 858 км Расчет стоимости ремонта Audatex" at bounding box center [432, 451] width 347 height 46
drag, startPoint x: 363, startPoint y: 434, endPoint x: 454, endPoint y: 437, distance: 91.0
click at [454, 437] on div "22 апреля 2025 Пробег 5 858 км Расчет стоимости ремонта Audatex" at bounding box center [432, 451] width 347 height 46
drag, startPoint x: 283, startPoint y: 412, endPoint x: 421, endPoint y: 435, distance: 140.0
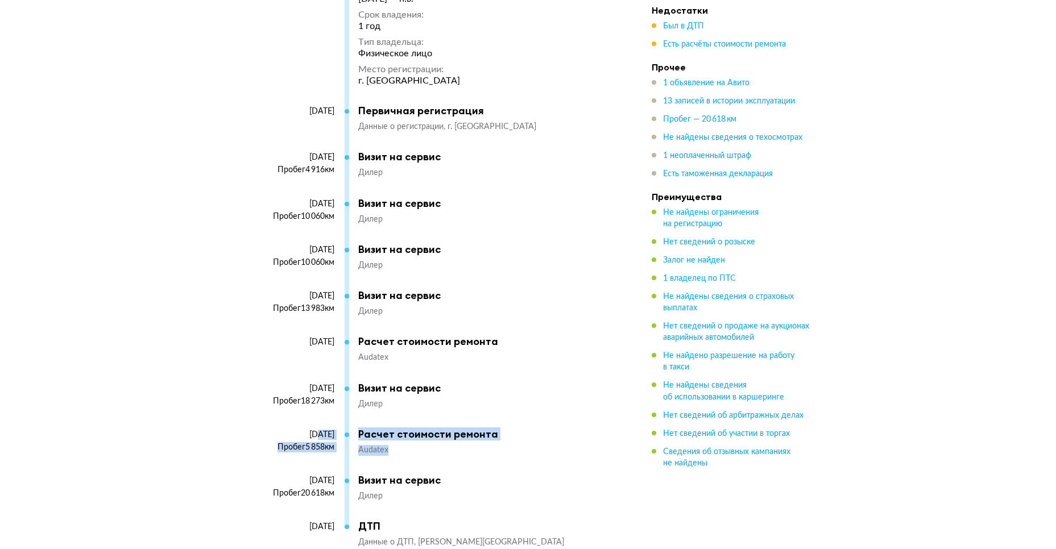
click at [421, 435] on div "22 апреля 2025 Пробег 5 858 км Расчет стоимости ремонта Audatex" at bounding box center [432, 451] width 347 height 46
drag, startPoint x: 421, startPoint y: 435, endPoint x: 597, endPoint y: 285, distance: 231.5
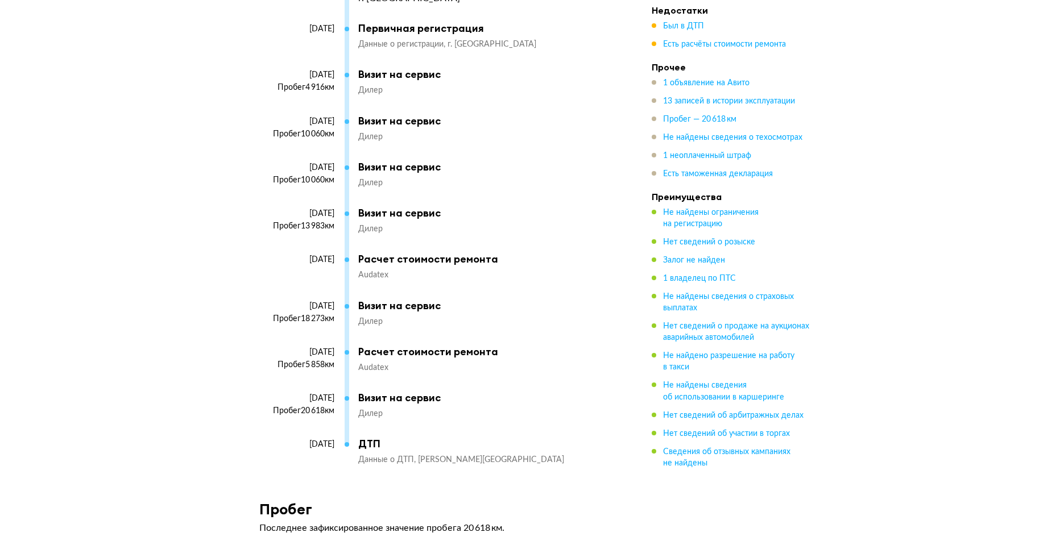
scroll to position [2882, 0]
